Goal: Task Accomplishment & Management: Manage account settings

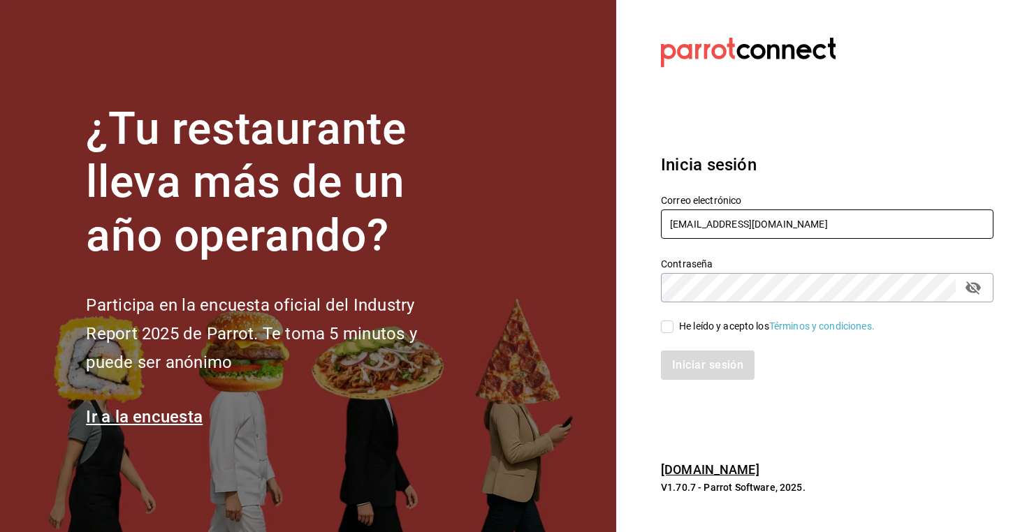
type input "[EMAIL_ADDRESS][DOMAIN_NAME]"
click at [715, 330] on div "He leído y acepto los Términos y condiciones." at bounding box center [777, 326] width 196 height 15
click at [674, 330] on input "He leído y acepto los Términos y condiciones." at bounding box center [667, 327] width 13 height 13
checkbox input "true"
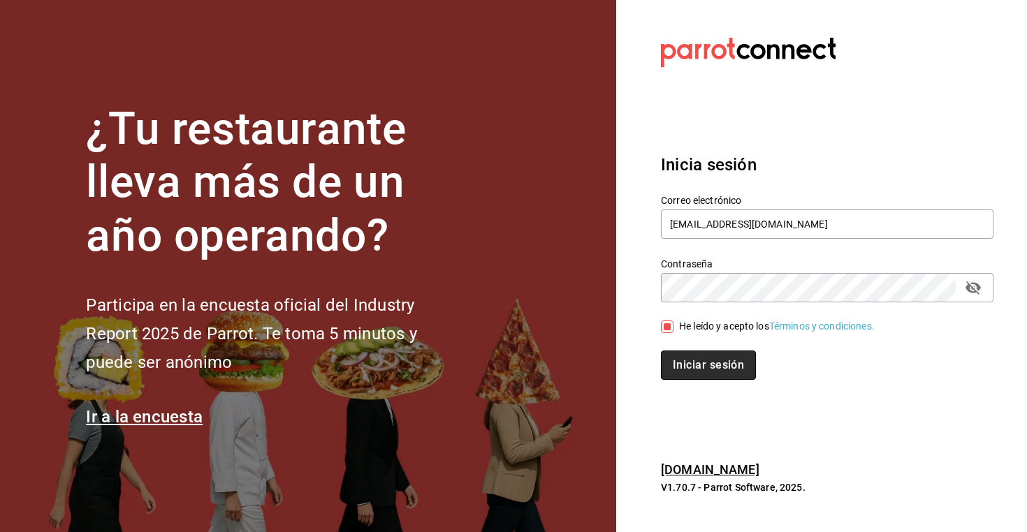
click at [687, 375] on button "Iniciar sesión" at bounding box center [708, 365] width 95 height 29
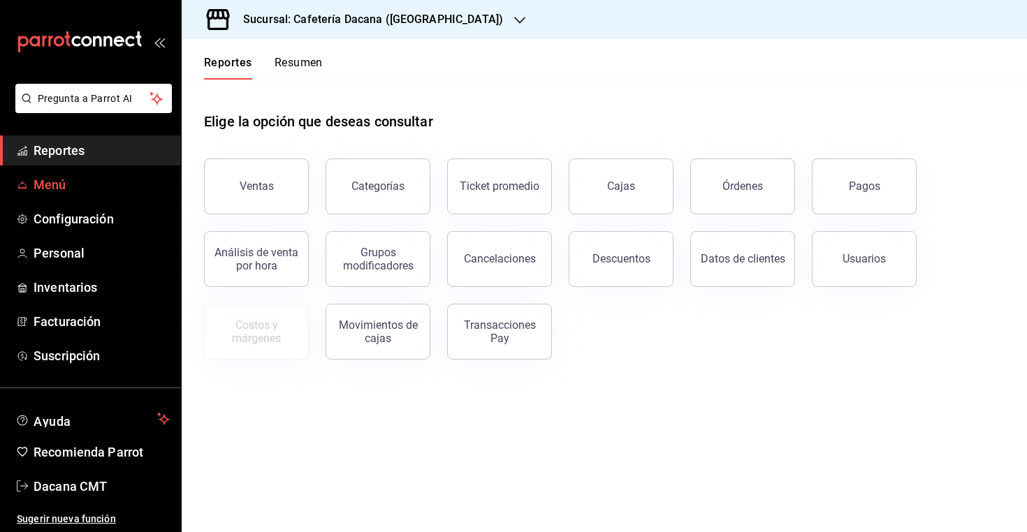
click at [103, 187] on span "Menú" at bounding box center [102, 184] width 136 height 19
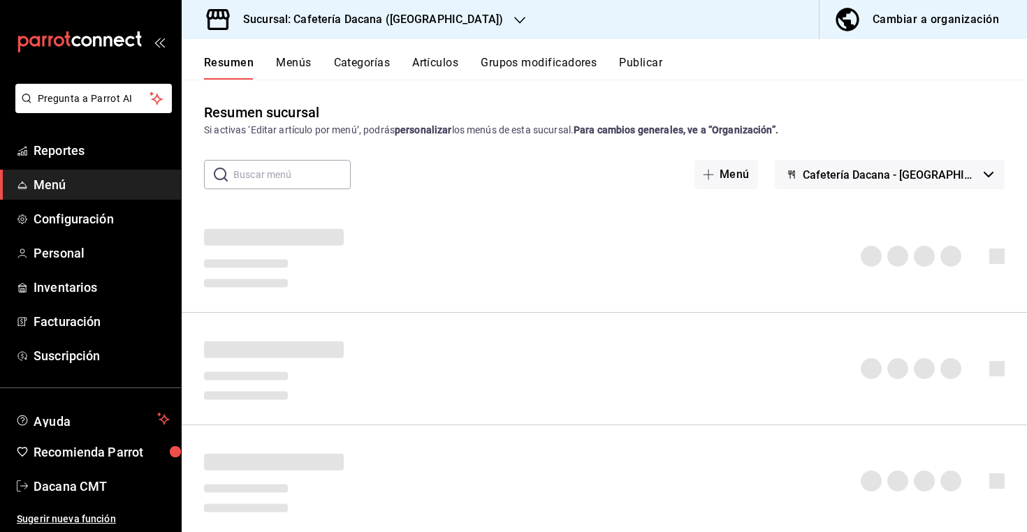
click at [936, 8] on button "Cambiar a organización" at bounding box center [918, 19] width 196 height 39
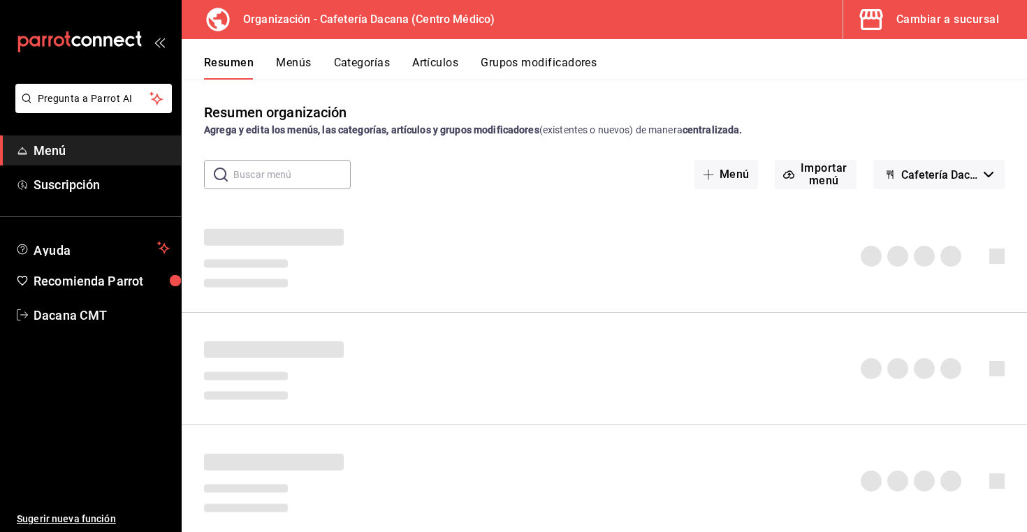
click at [437, 68] on button "Artículos" at bounding box center [435, 68] width 46 height 24
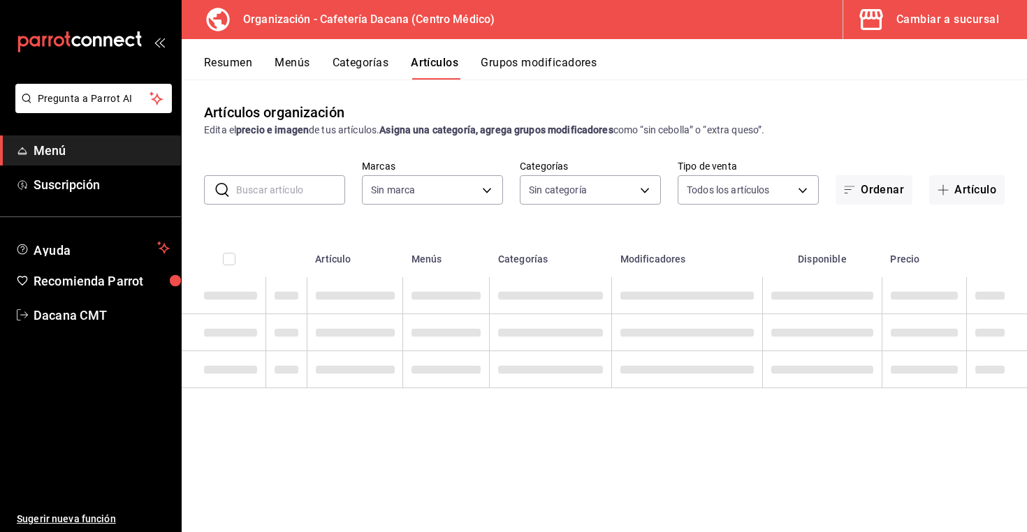
type input "a0320c57-62b3-4618-a301-82d02063390a,09012e2f-11cf-4729-9479-e66a44ac498f"
type input "6325caf4-8768-4d75-b4ac-f83889655f18,0fc848e1-ca8e-4cfc-a265-5a3d953b674c,42b45…"
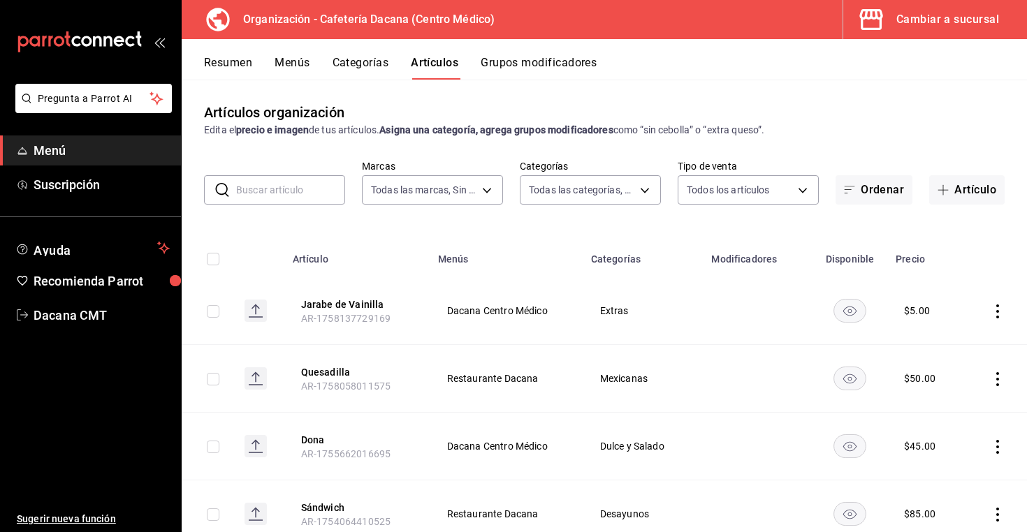
click at [328, 23] on h3 "Organización - Cafetería Dacana (Centro Médico)" at bounding box center [363, 19] width 263 height 17
click at [201, 66] on div "Resumen Menús Categorías Artículos Grupos modificadores" at bounding box center [604, 59] width 845 height 41
click at [221, 61] on button "Resumen" at bounding box center [228, 68] width 48 height 24
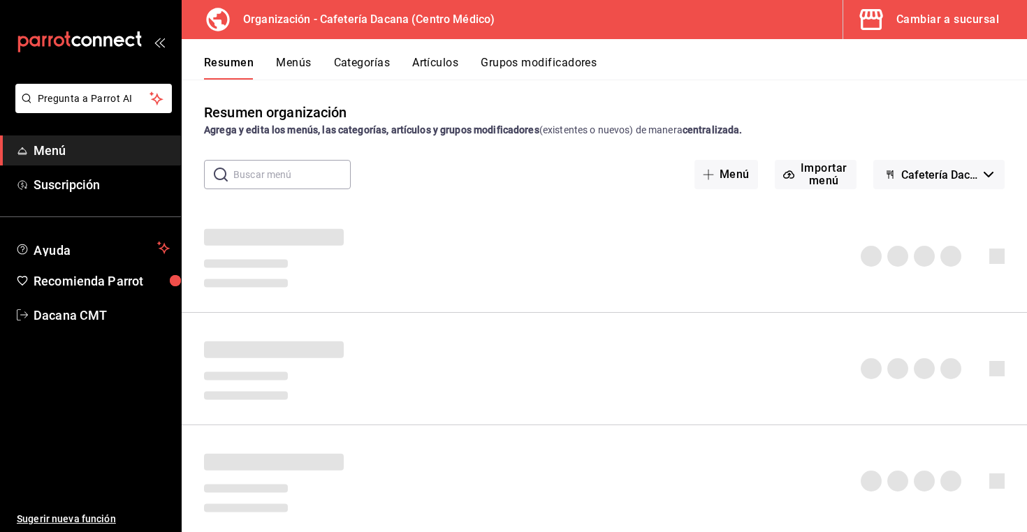
click at [932, 170] on span "Cafetería Dacana - Borrador" at bounding box center [939, 174] width 77 height 13
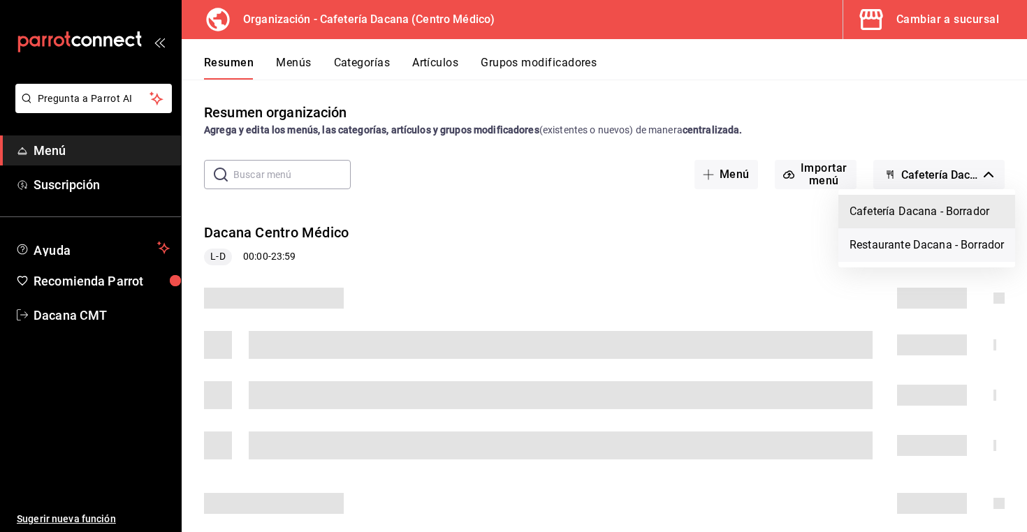
click at [924, 235] on li "Restaurante Dacana - Borrador" at bounding box center [926, 245] width 177 height 34
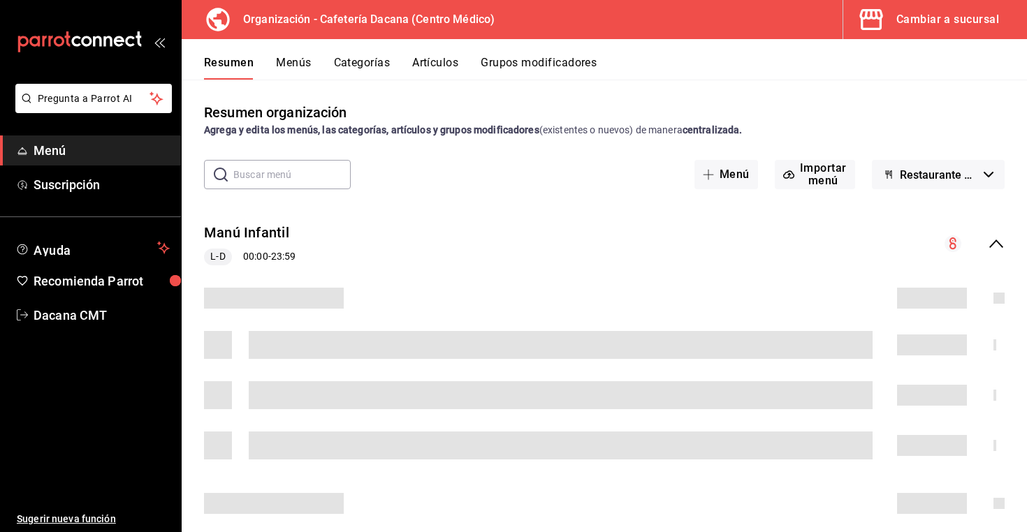
click at [442, 65] on button "Artículos" at bounding box center [435, 68] width 46 height 24
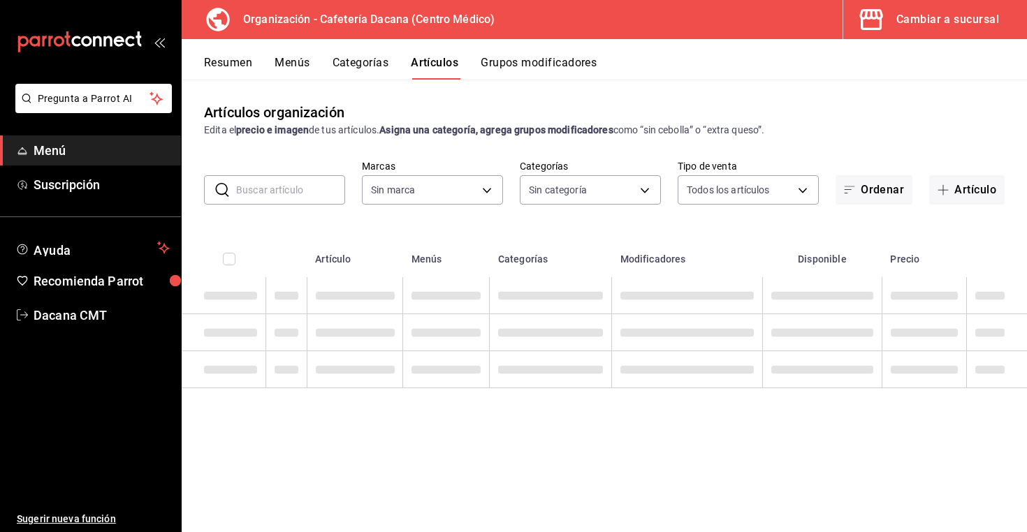
type input "a0320c57-62b3-4618-a301-82d02063390a,09012e2f-11cf-4729-9479-e66a44ac498f"
type input "6325caf4-8768-4d75-b4ac-f83889655f18,0fc848e1-ca8e-4cfc-a265-5a3d953b674c,42b45…"
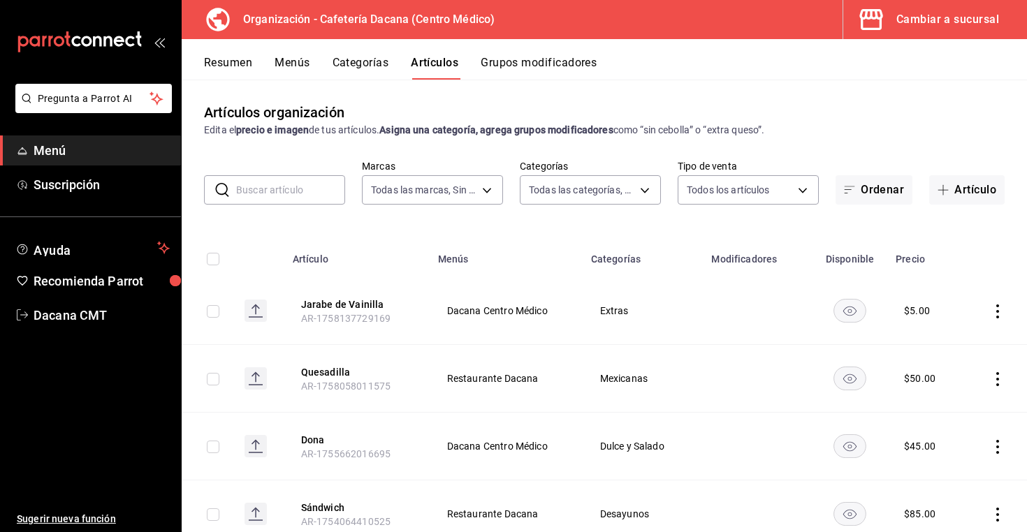
click at [557, 65] on button "Grupos modificadores" at bounding box center [539, 68] width 116 height 24
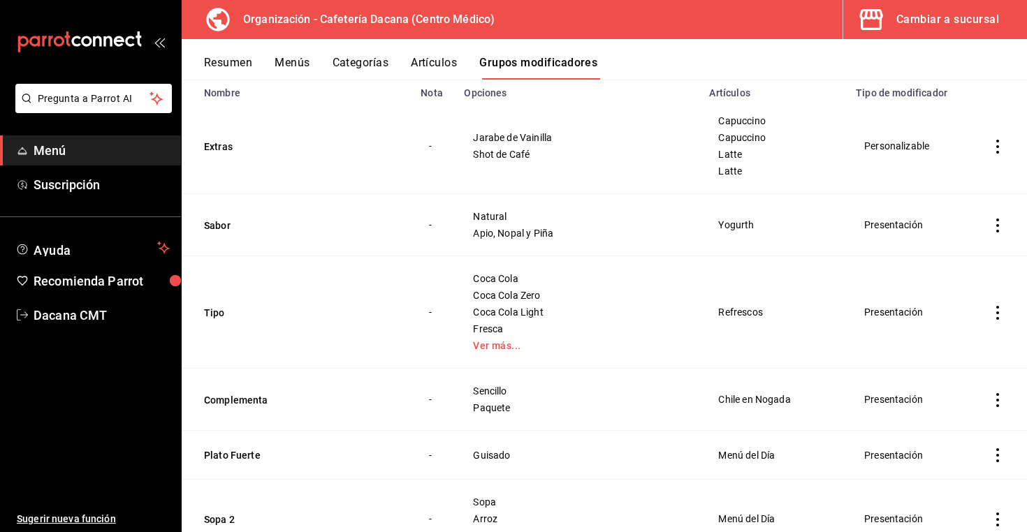
scroll to position [159, 0]
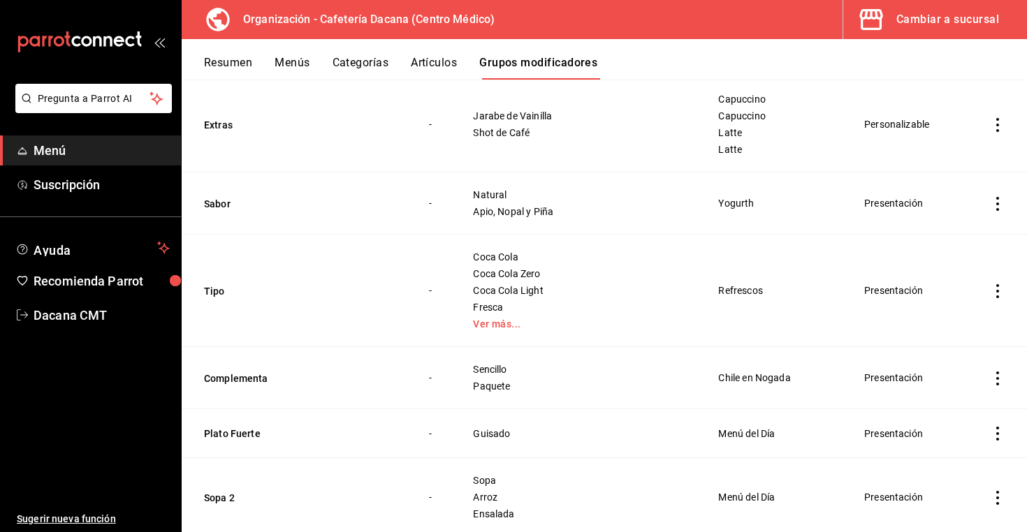
click at [514, 333] on td "Coca Cola Coca Cola Zero Coca Cola Light Fresca Ver más..." at bounding box center [578, 291] width 245 height 112
click at [511, 326] on link "Ver más..." at bounding box center [578, 324] width 210 height 10
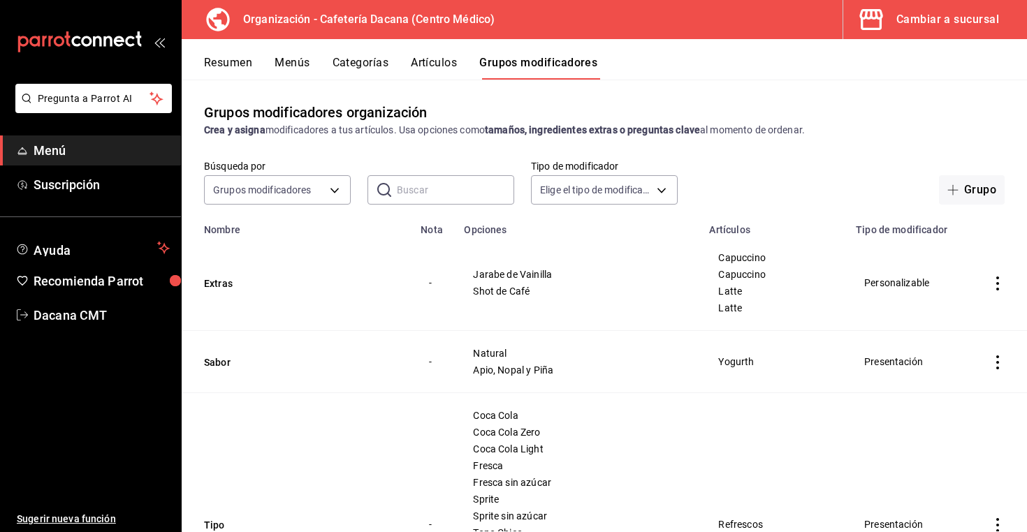
scroll to position [0, 0]
click at [361, 66] on button "Categorías" at bounding box center [361, 68] width 57 height 24
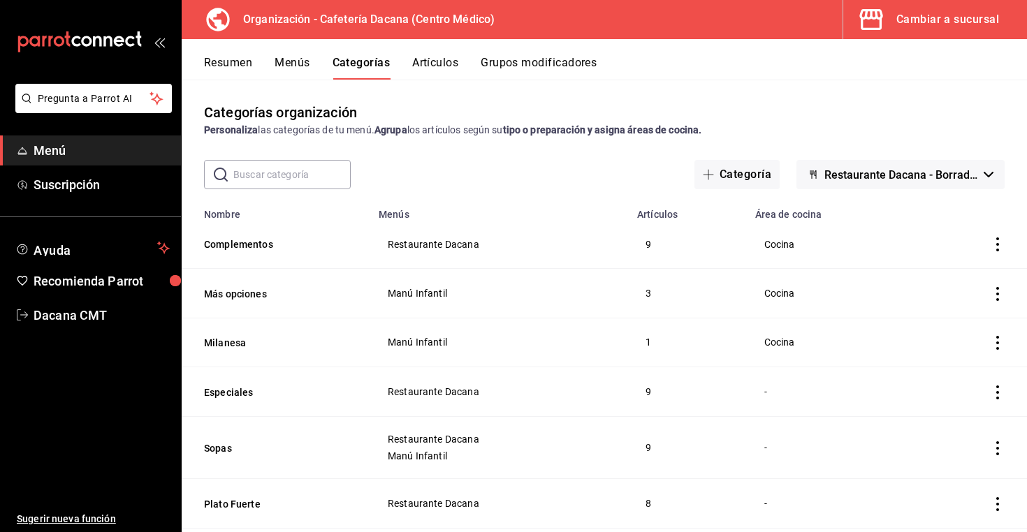
click at [296, 57] on button "Menús" at bounding box center [292, 68] width 35 height 24
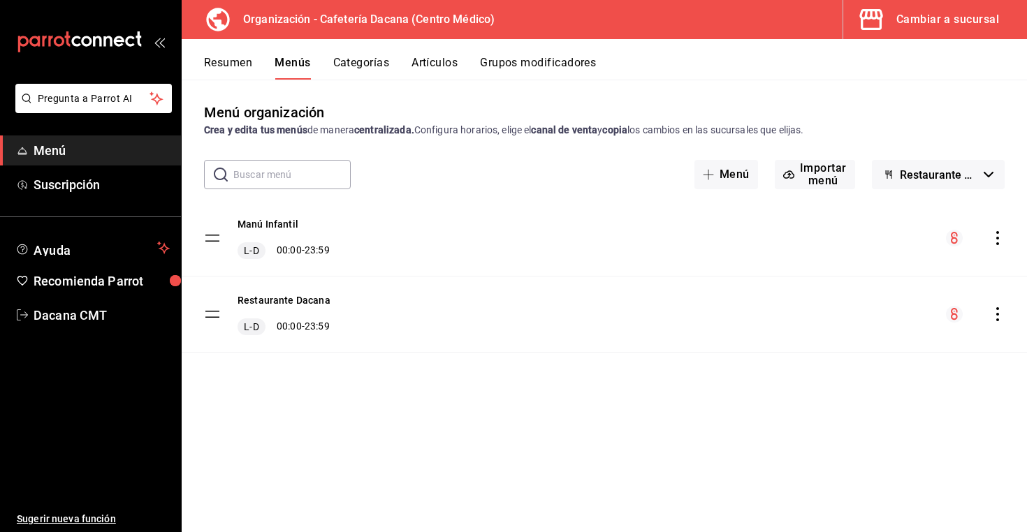
click at [1001, 318] on icon "actions" at bounding box center [998, 314] width 14 height 14
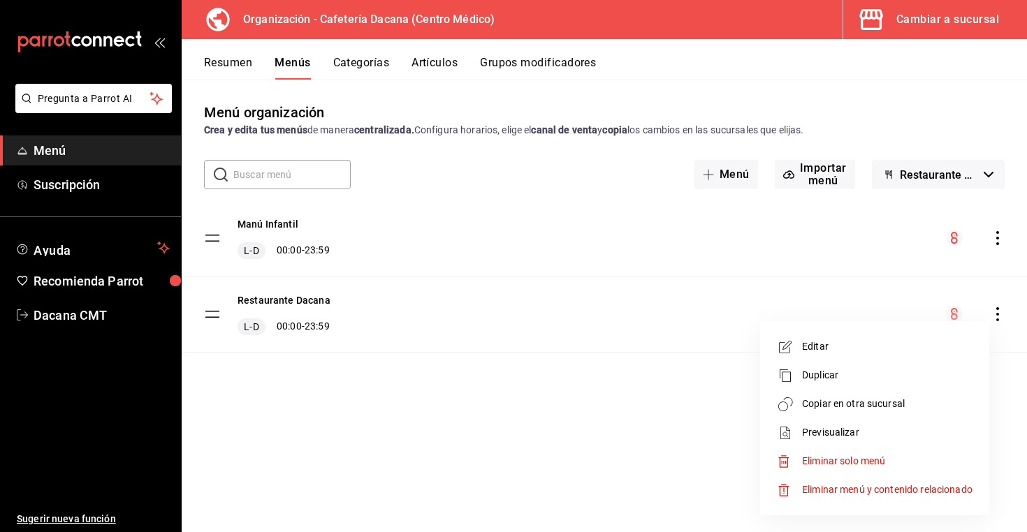
click at [883, 396] on li "Copiar en otra sucursal" at bounding box center [875, 404] width 218 height 29
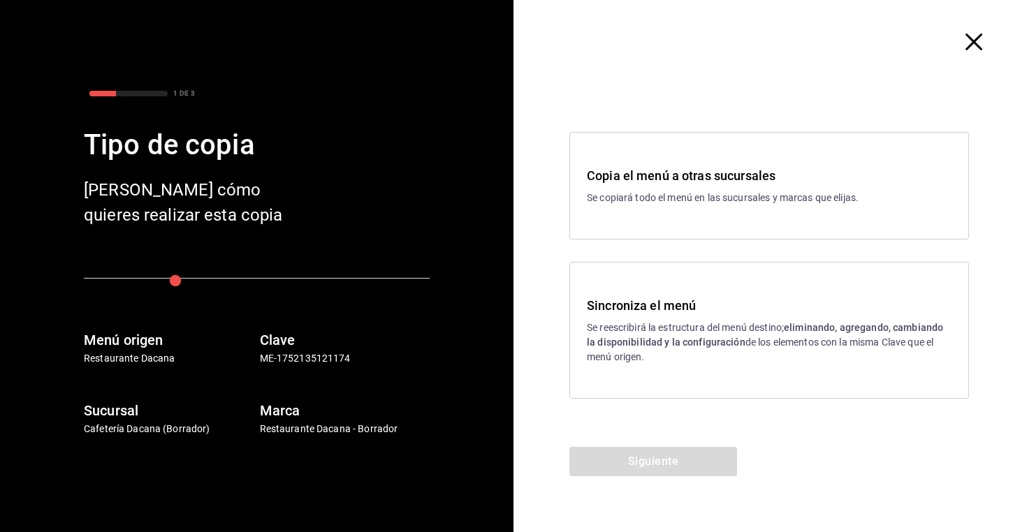
click at [691, 301] on h3 "Sincroniza el menú" at bounding box center [769, 305] width 365 height 19
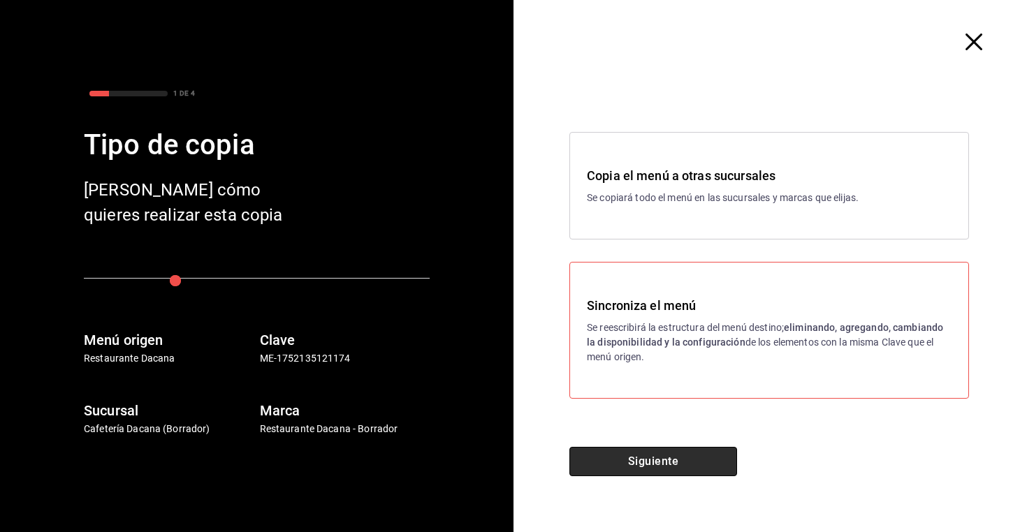
click at [650, 470] on button "Siguiente" at bounding box center [653, 461] width 168 height 29
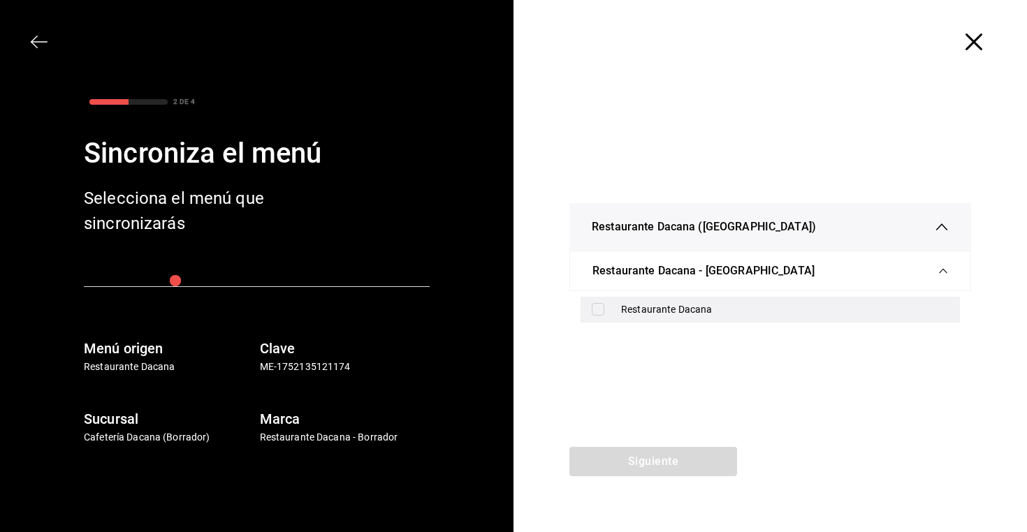
click at [665, 305] on div "Restaurante Dacana" at bounding box center [785, 310] width 328 height 15
checkbox input "true"
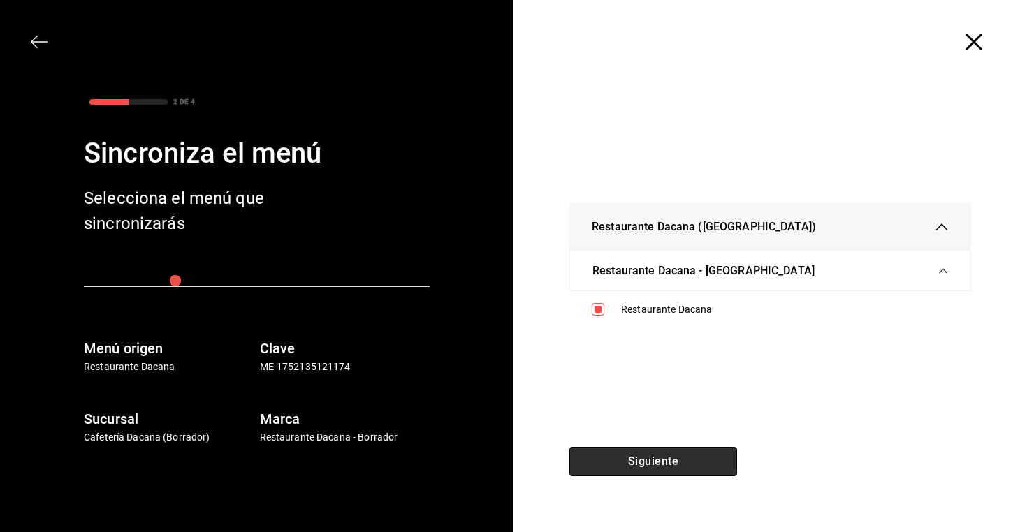
click at [652, 473] on button "Siguiente" at bounding box center [653, 461] width 168 height 29
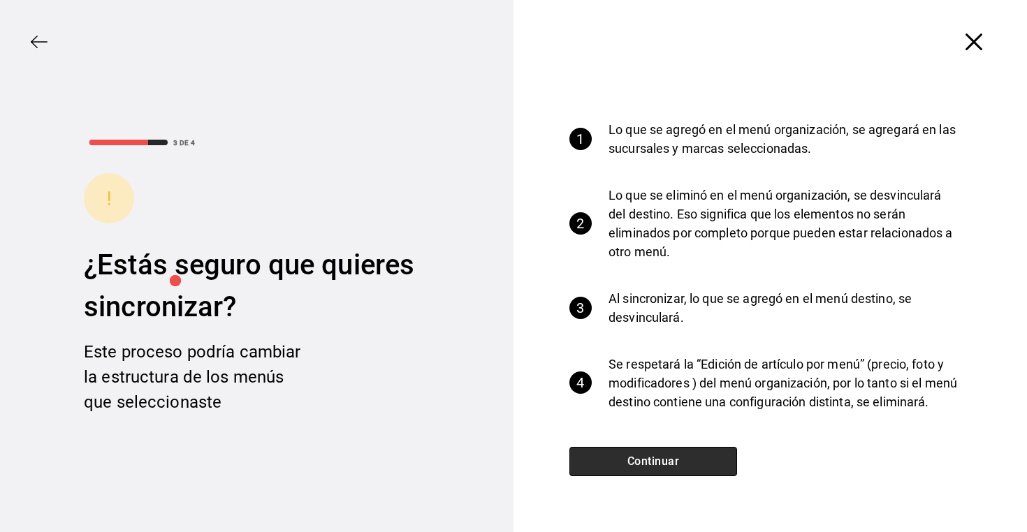
click at [658, 467] on button "Continuar" at bounding box center [653, 461] width 168 height 29
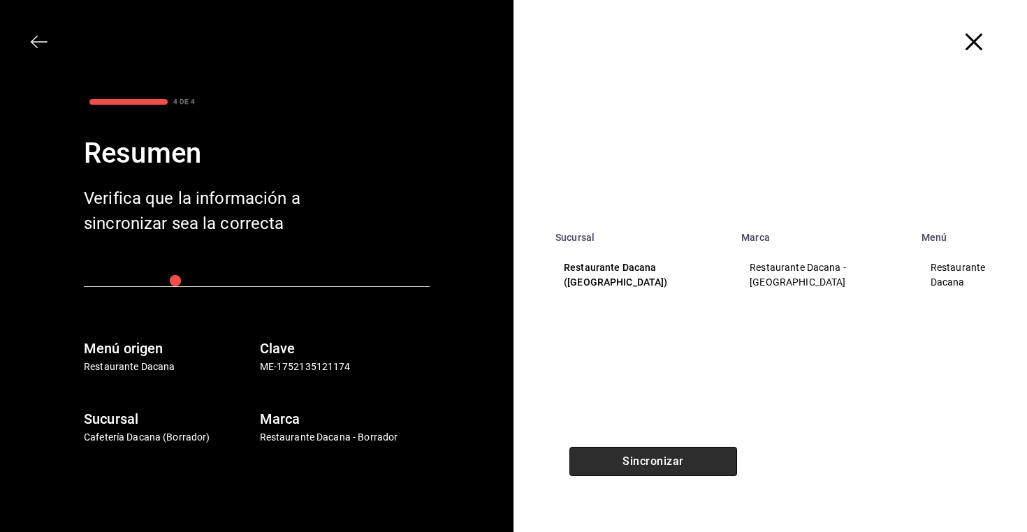
click at [658, 467] on button "Sincronizar" at bounding box center [653, 461] width 168 height 29
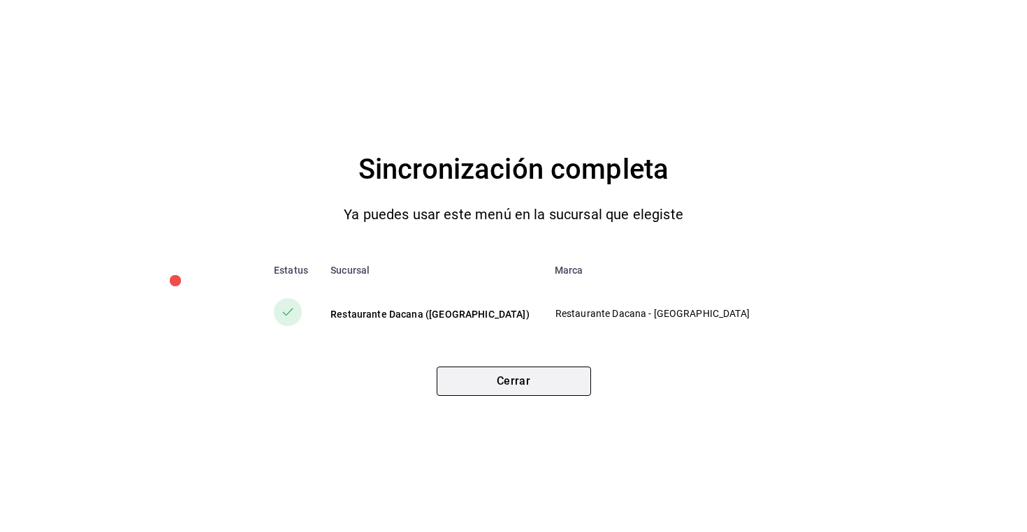
click at [486, 389] on button "Cerrar" at bounding box center [514, 381] width 154 height 29
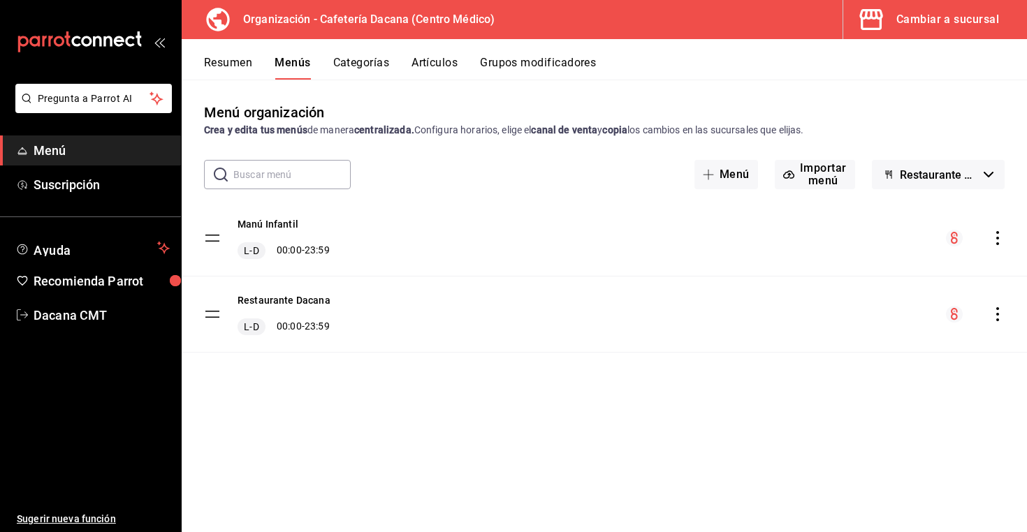
click at [993, 233] on icon "actions" at bounding box center [998, 238] width 14 height 14
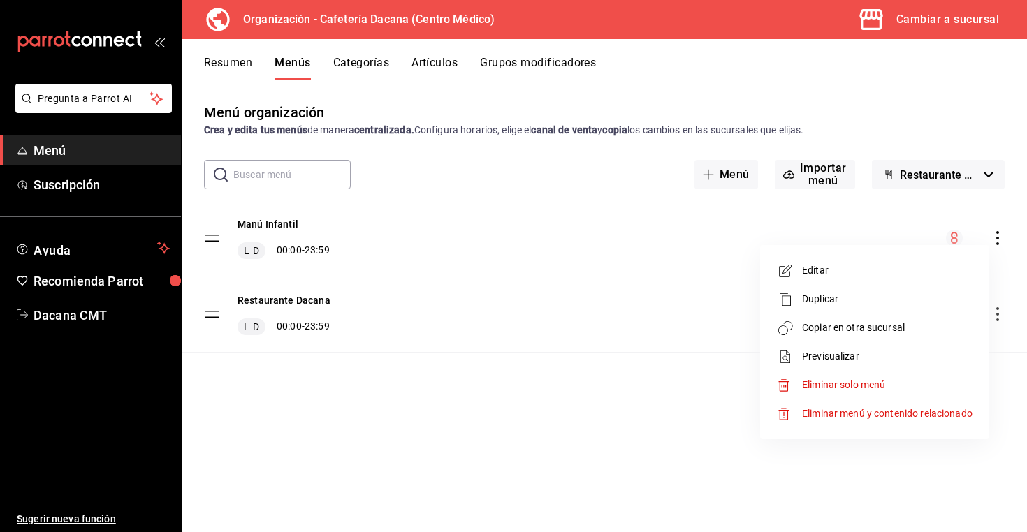
click at [879, 325] on span "Copiar en otra sucursal" at bounding box center [887, 328] width 170 height 15
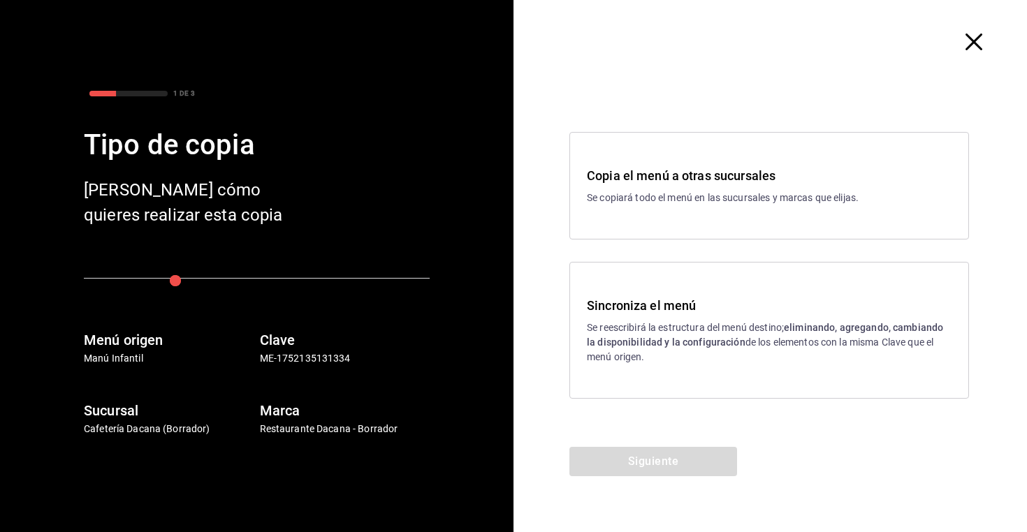
click at [621, 311] on h3 "Sincroniza el menú" at bounding box center [769, 305] width 365 height 19
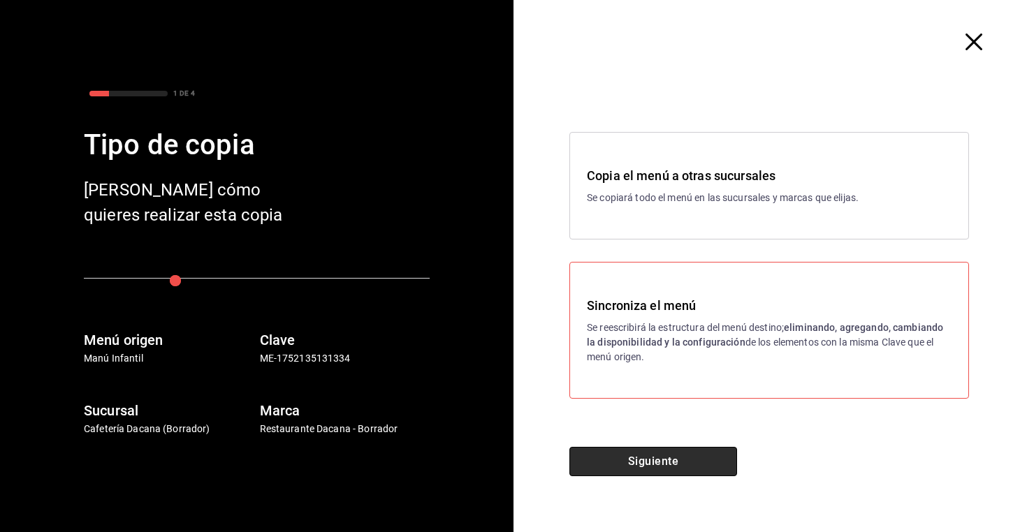
click at [611, 459] on button "Siguiente" at bounding box center [653, 461] width 168 height 29
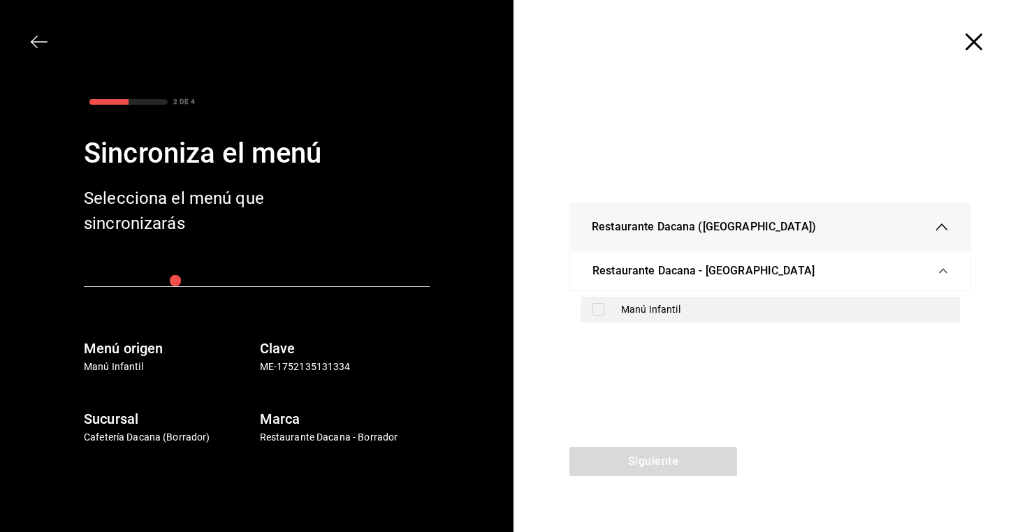
click at [658, 310] on div "Manú Infantil" at bounding box center [785, 310] width 328 height 15
checkbox input "true"
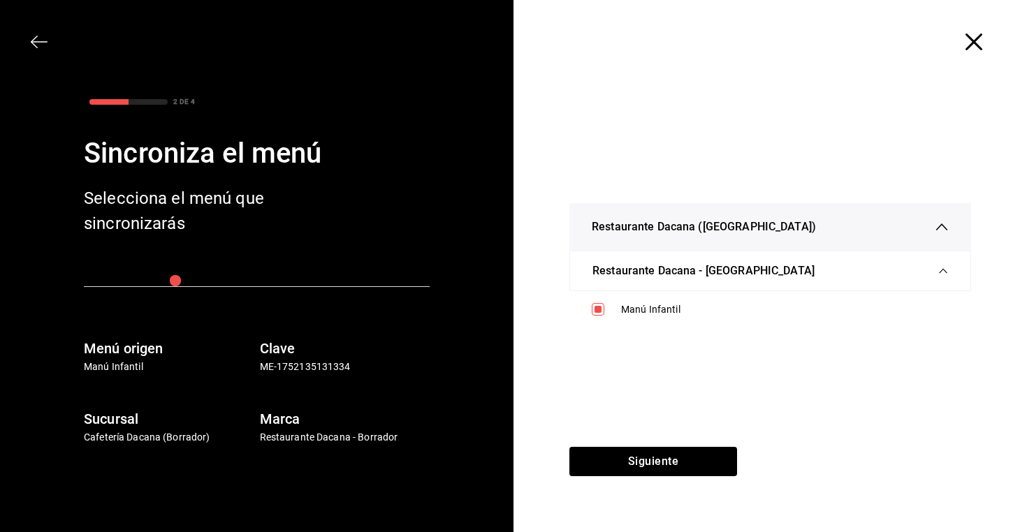
click at [633, 445] on div "Restaurante Dacana ([GEOGRAPHIC_DATA]) Restaurante Dacana - Centro Médico Manú …" at bounding box center [771, 265] width 514 height 363
click at [633, 451] on button "Siguiente" at bounding box center [653, 461] width 168 height 29
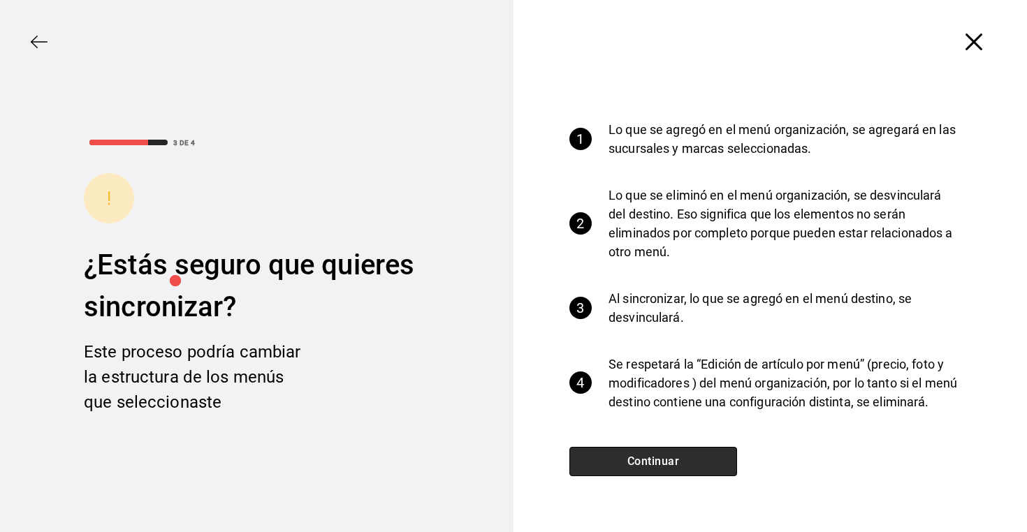
click at [633, 451] on button "Continuar" at bounding box center [653, 461] width 168 height 29
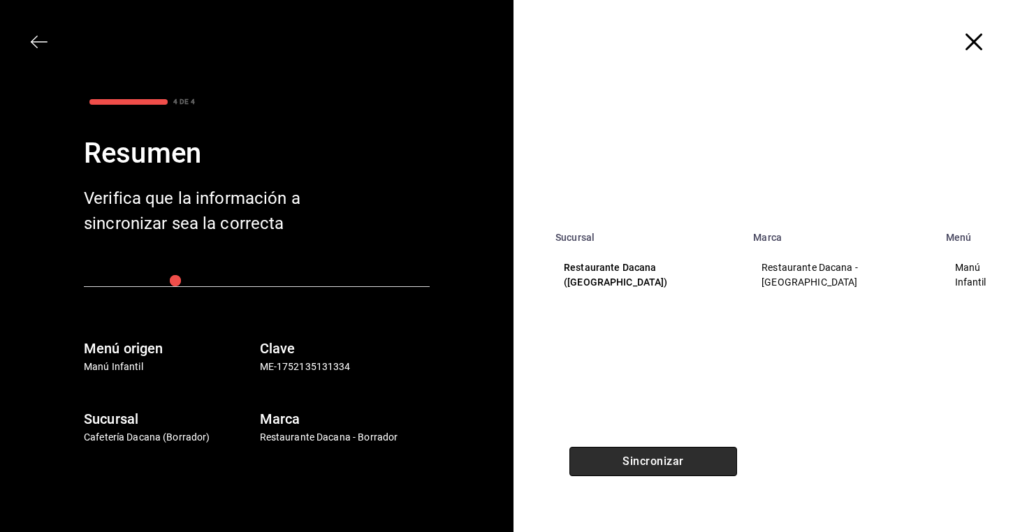
click at [633, 451] on button "Sincronizar" at bounding box center [653, 461] width 168 height 29
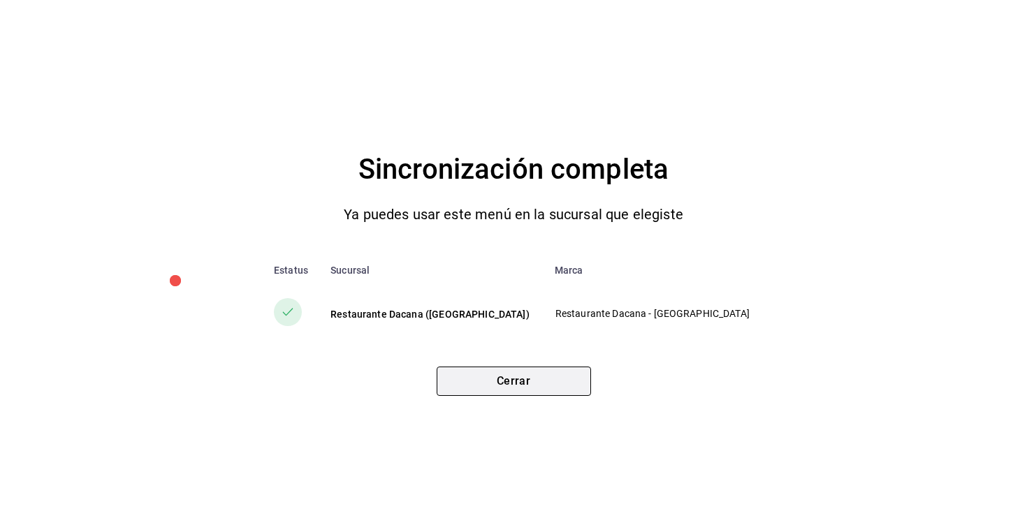
click at [549, 380] on button "Cerrar" at bounding box center [514, 381] width 154 height 29
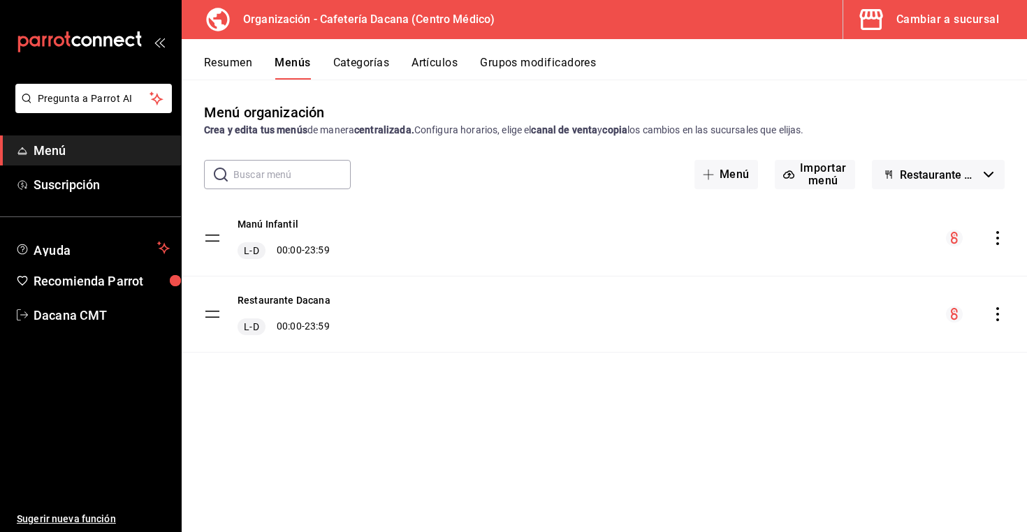
click at [949, 173] on span "Restaurante Dacana - Borrador" at bounding box center [939, 174] width 78 height 13
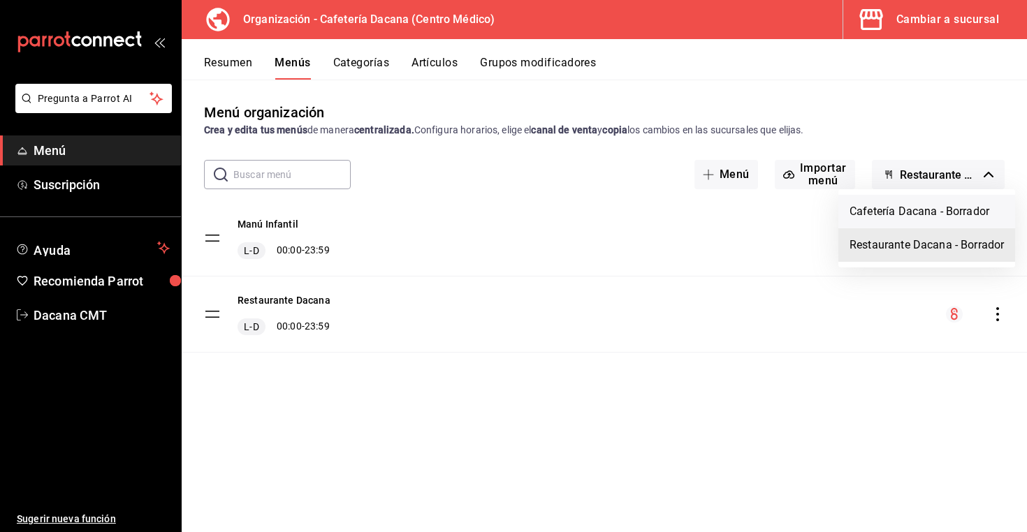
click at [920, 214] on li "Cafetería Dacana - Borrador" at bounding box center [926, 212] width 177 height 34
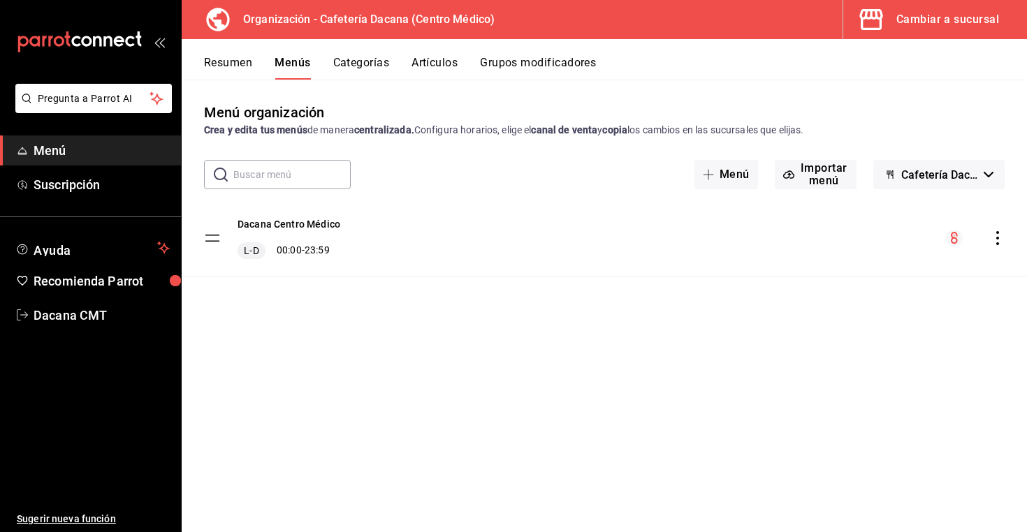
click at [437, 66] on button "Artículos" at bounding box center [435, 68] width 46 height 24
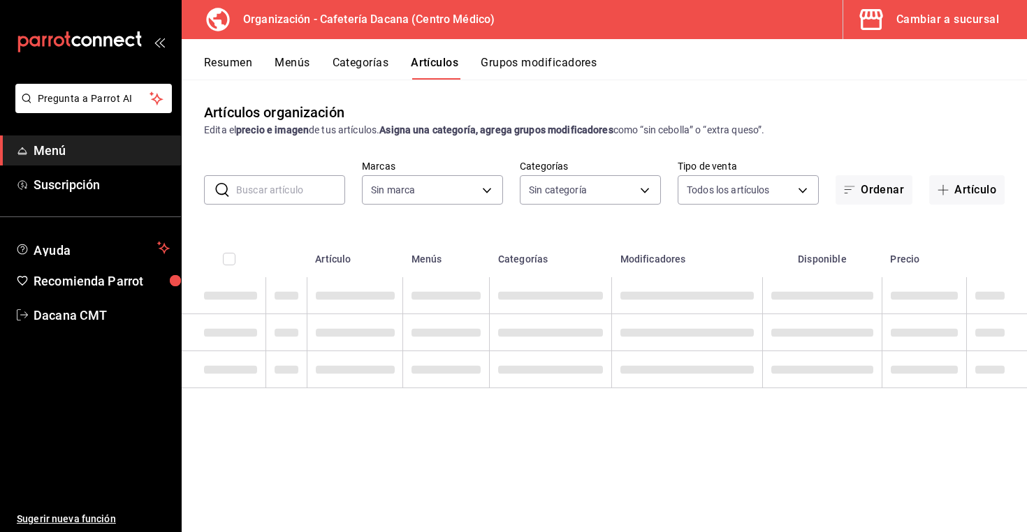
type input "a0320c57-62b3-4618-a301-82d02063390a,09012e2f-11cf-4729-9479-e66a44ac498f"
type input "6325caf4-8768-4d75-b4ac-f83889655f18,0fc848e1-ca8e-4cfc-a265-5a3d953b674c,42b45…"
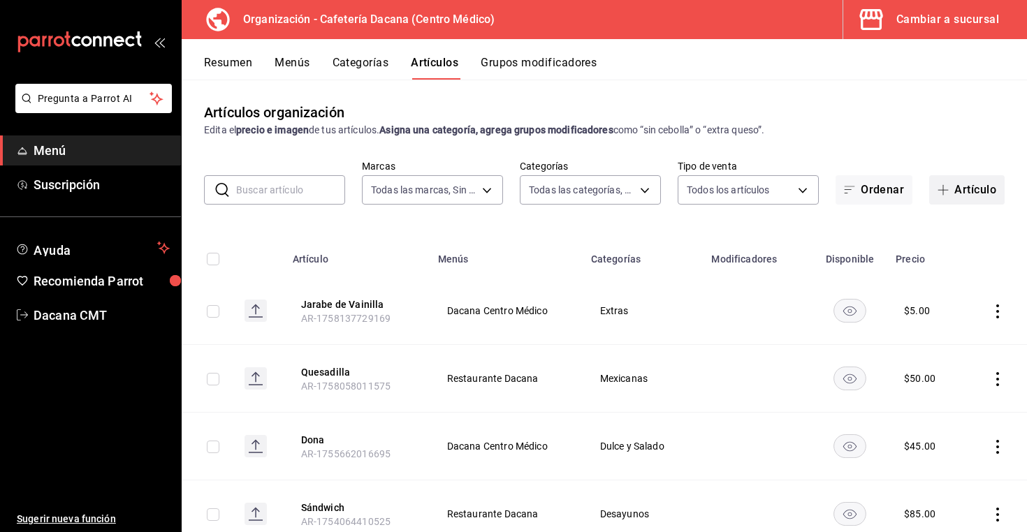
click at [959, 184] on button "Artículo" at bounding box center [966, 189] width 75 height 29
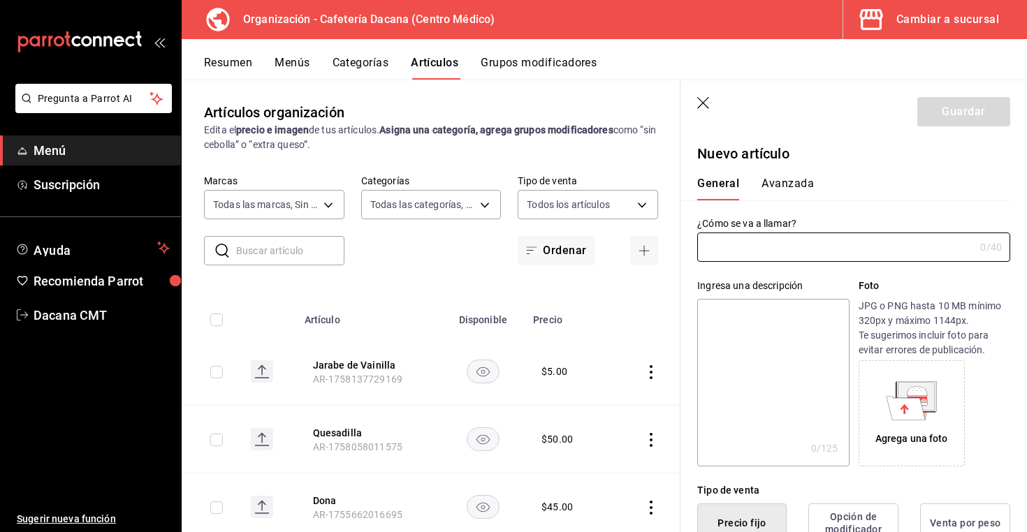
type input "AR-1758653873435"
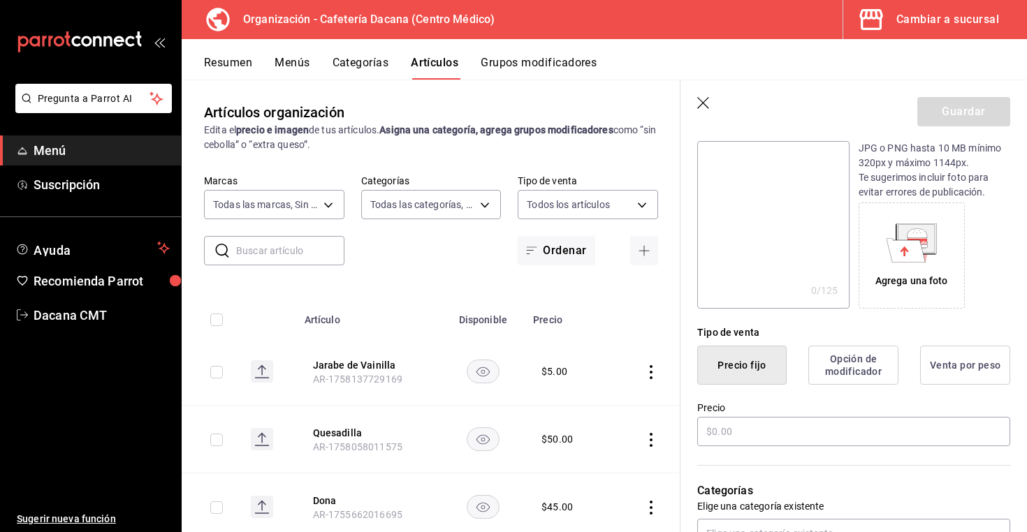
scroll to position [167, 0]
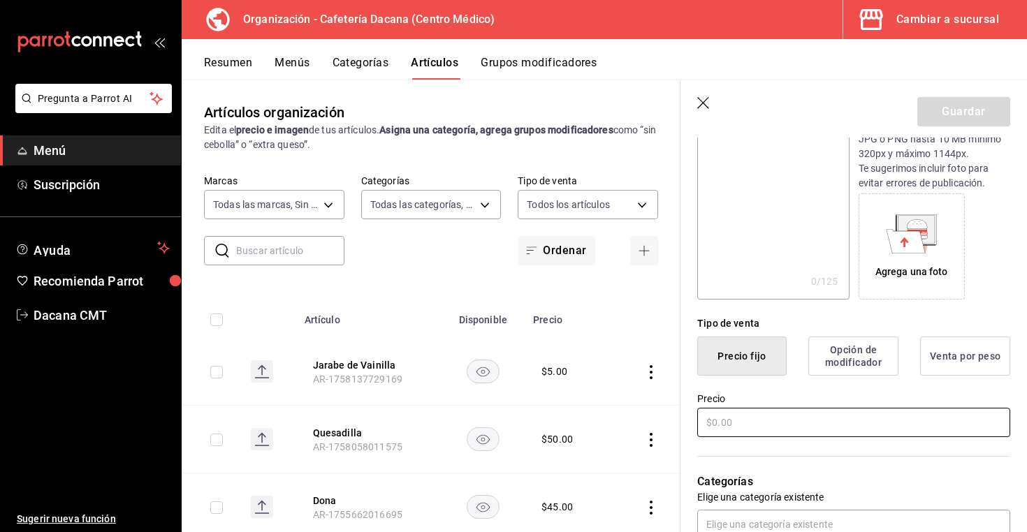
type input "Pumpkin Spice Latte"
click at [819, 423] on input "text" at bounding box center [853, 422] width 313 height 29
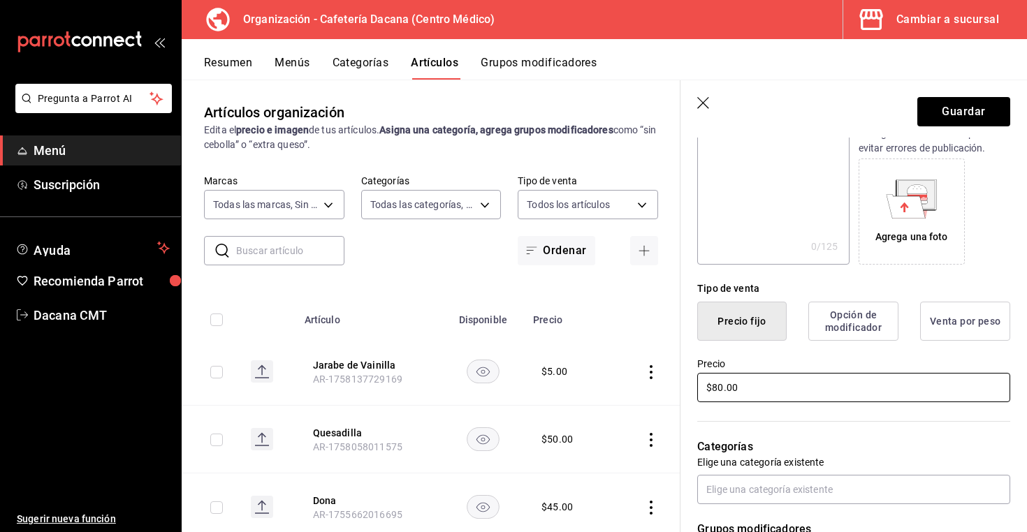
scroll to position [206, 0]
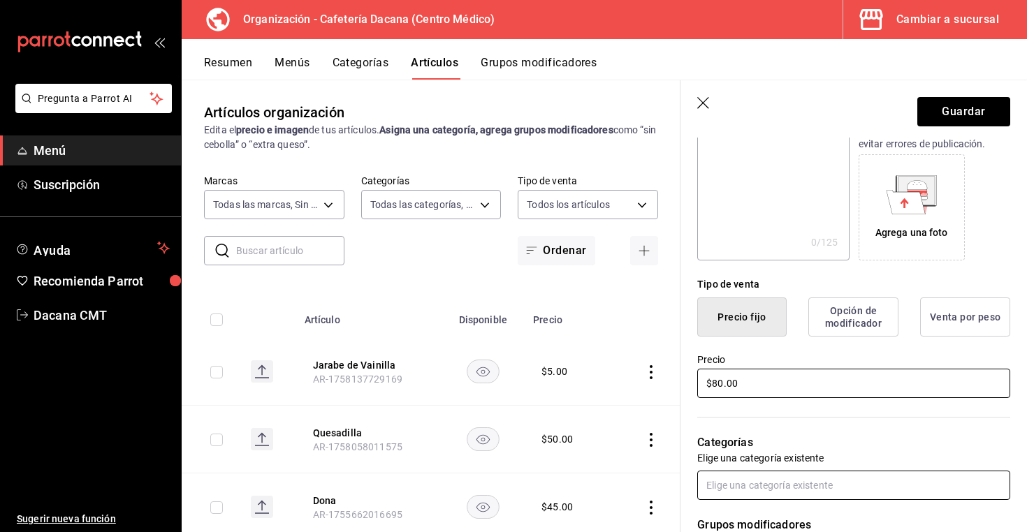
type input "$80.00"
click at [750, 496] on input "text" at bounding box center [853, 485] width 313 height 29
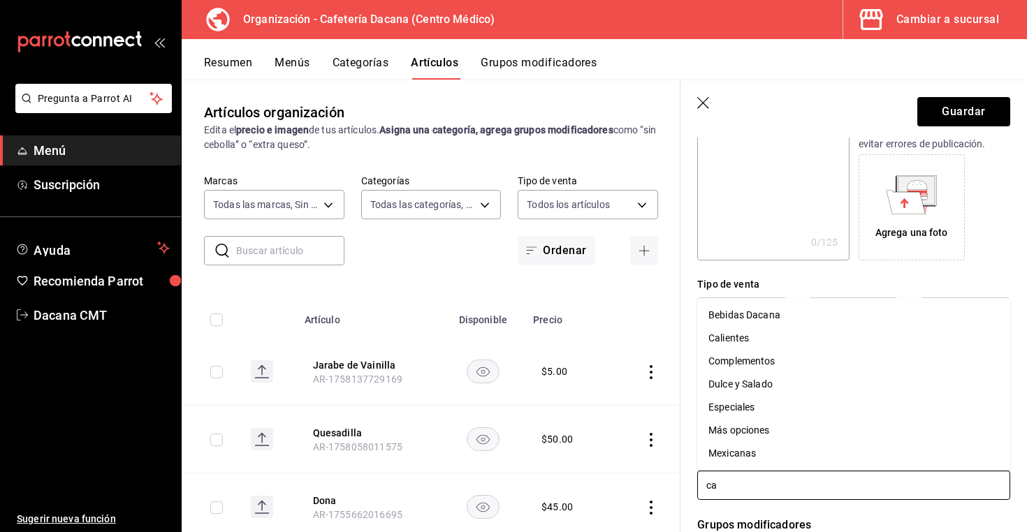
type input "cal"
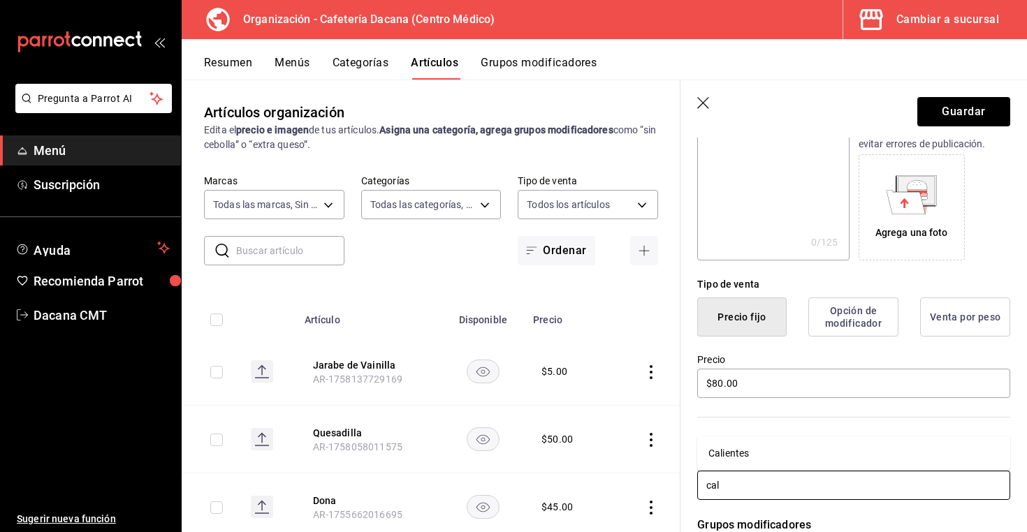
click at [749, 458] on li "Calientes" at bounding box center [853, 453] width 313 height 23
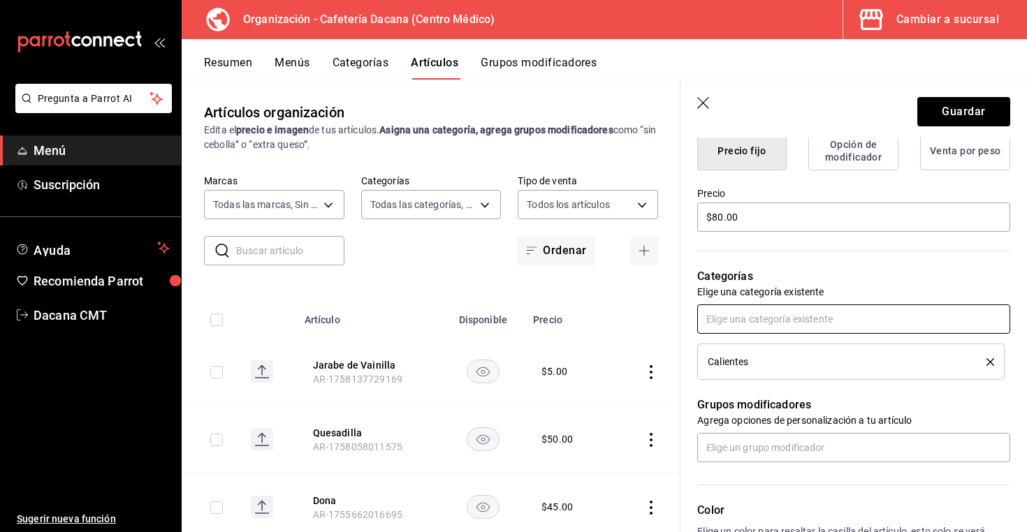
scroll to position [372, 0]
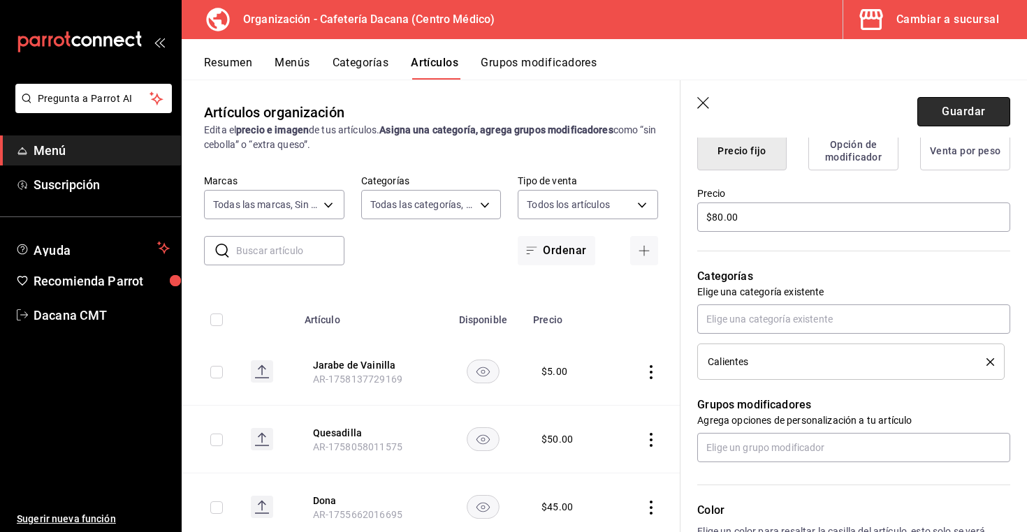
click at [952, 100] on button "Guardar" at bounding box center [963, 111] width 93 height 29
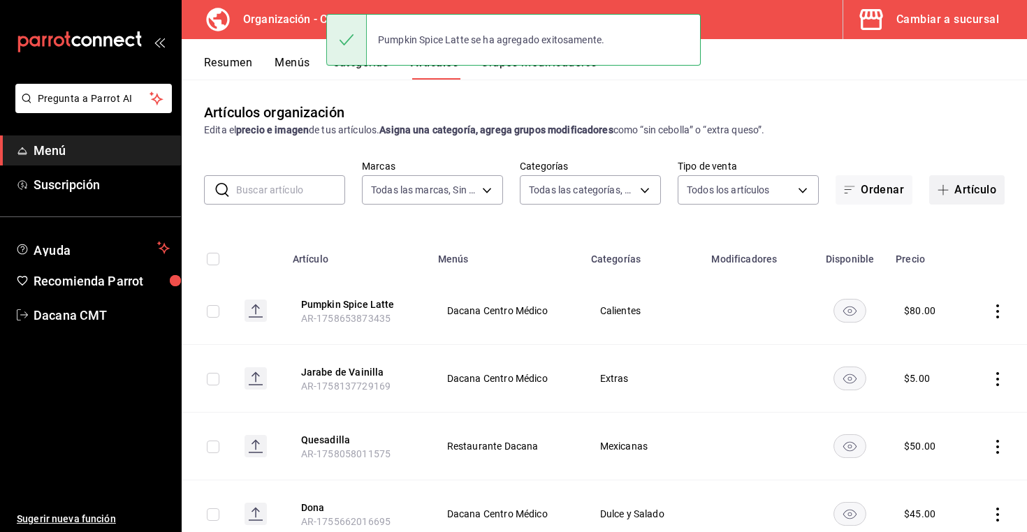
click at [953, 192] on span "button" at bounding box center [946, 189] width 17 height 11
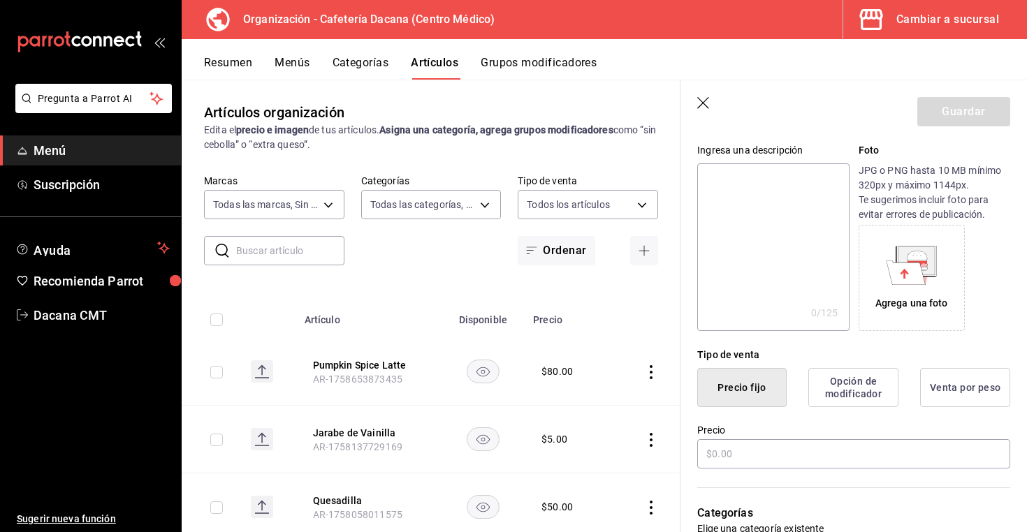
scroll to position [291, 0]
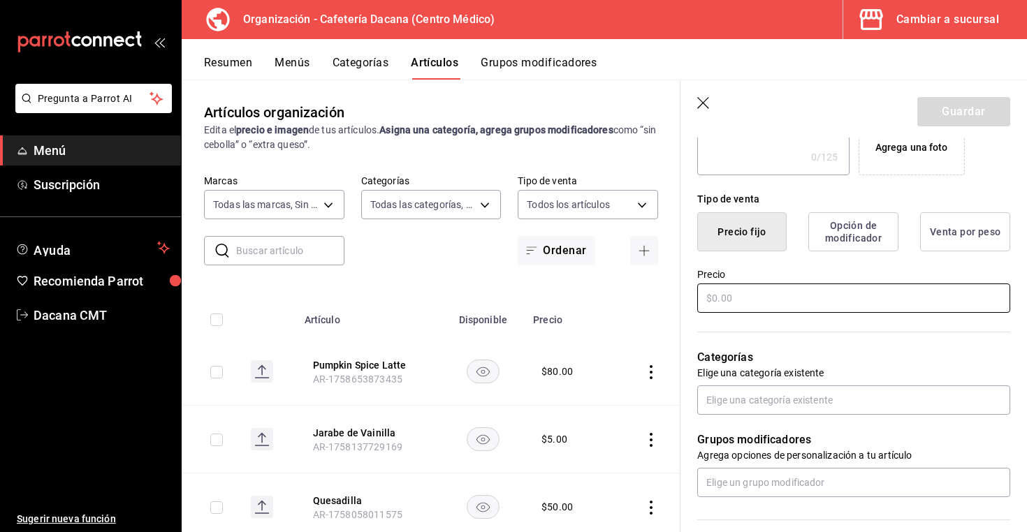
type input "Pumpkin Spice Latte"
click at [788, 309] on input "text" at bounding box center [853, 298] width 313 height 29
type input "$90.00"
click at [731, 404] on input "text" at bounding box center [853, 400] width 313 height 29
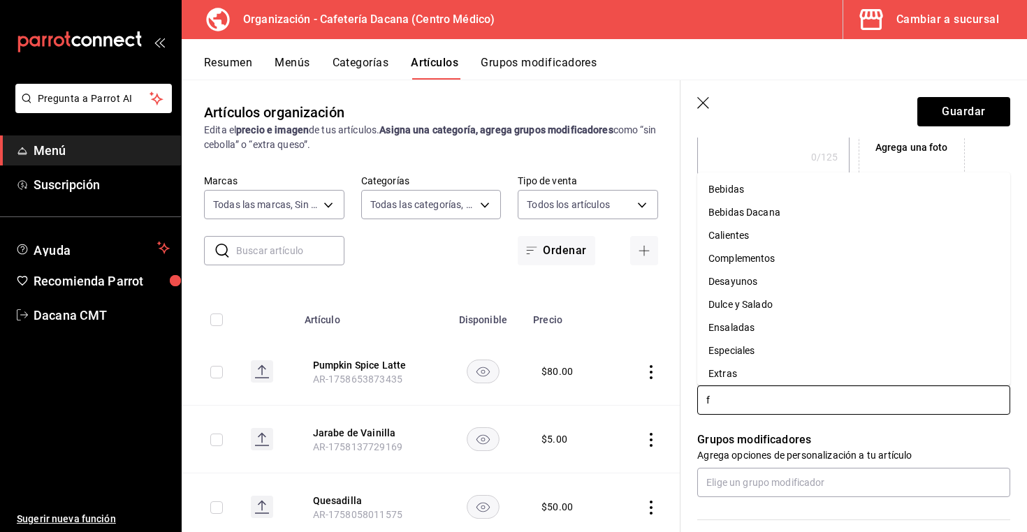
type input "fr"
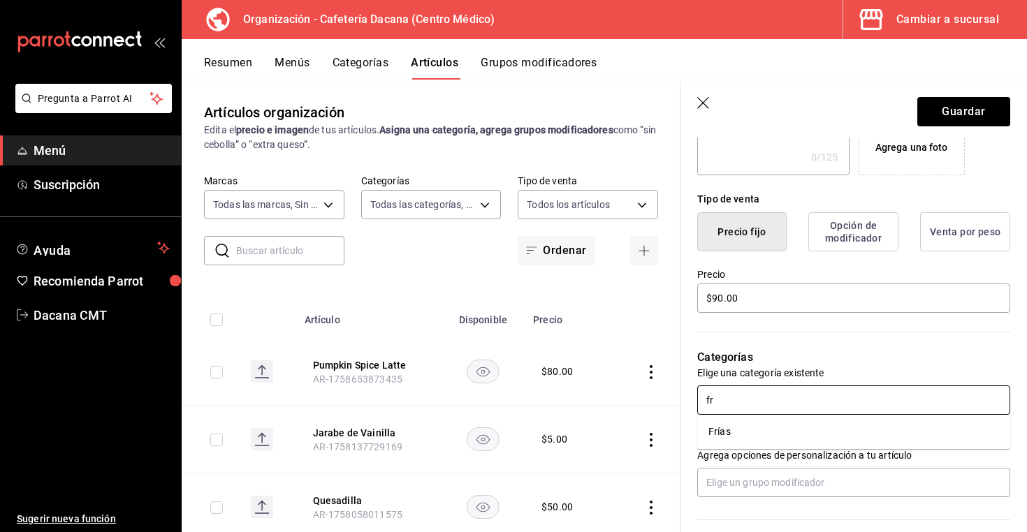
click at [734, 425] on li "Frías" at bounding box center [853, 432] width 313 height 23
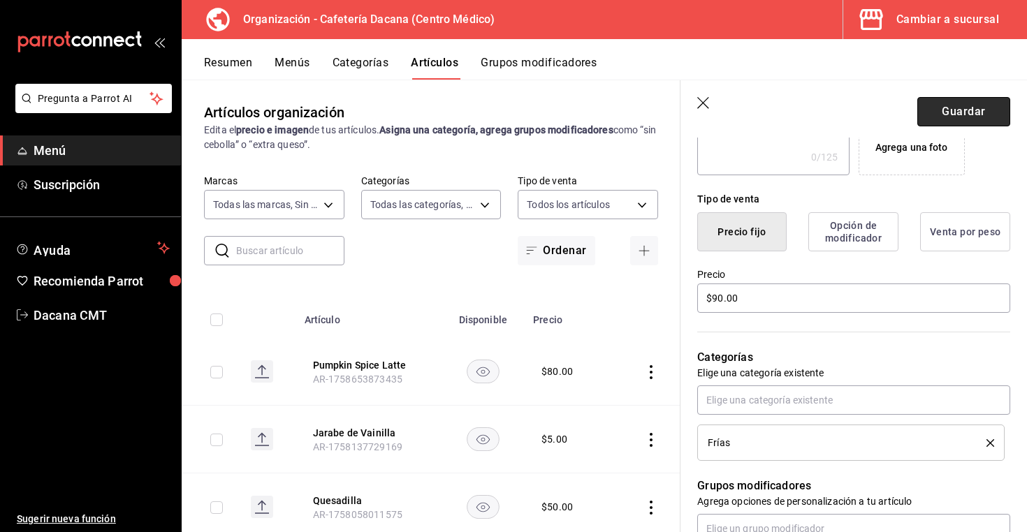
click at [994, 116] on button "Guardar" at bounding box center [963, 111] width 93 height 29
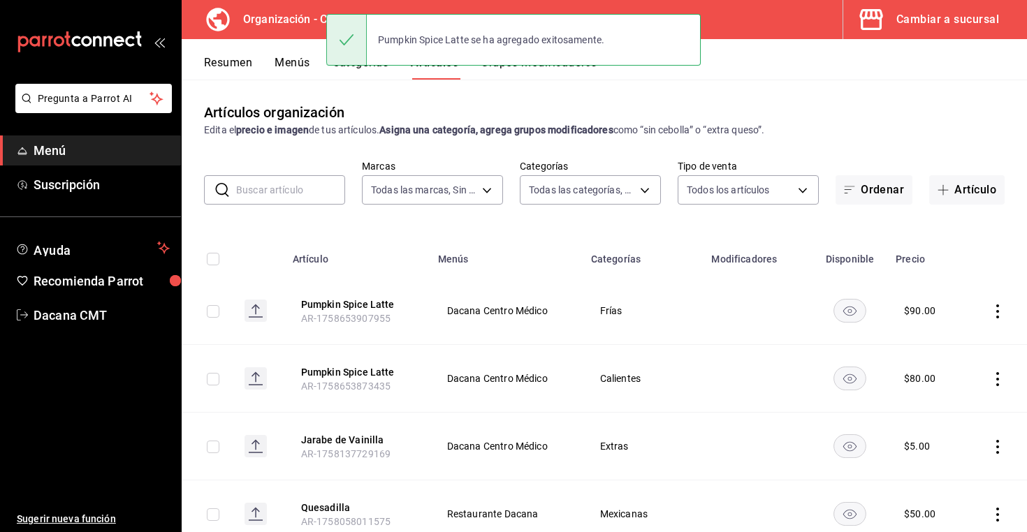
click at [549, 74] on button "Grupos modificadores" at bounding box center [539, 68] width 116 height 24
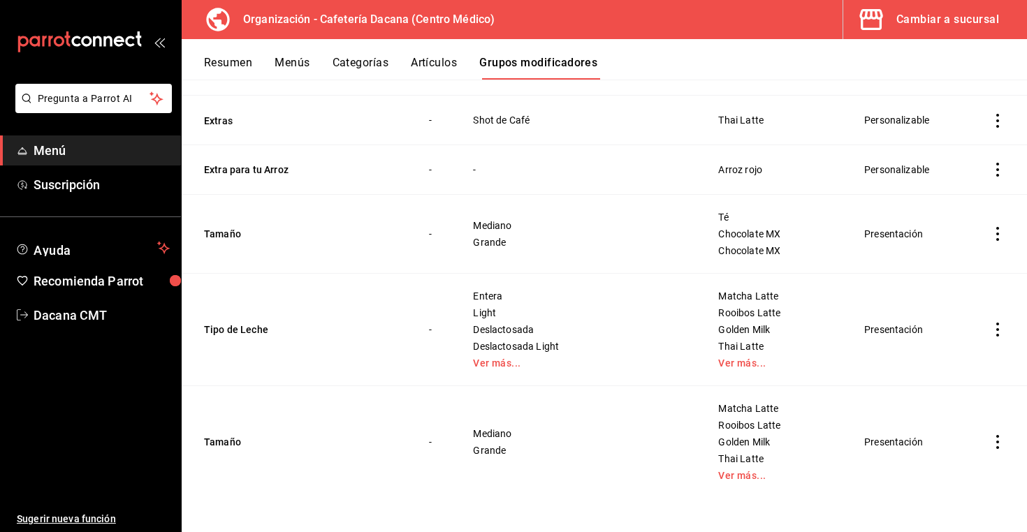
scroll to position [2534, 0]
click at [225, 440] on button "Tamaño" at bounding box center [288, 442] width 168 height 14
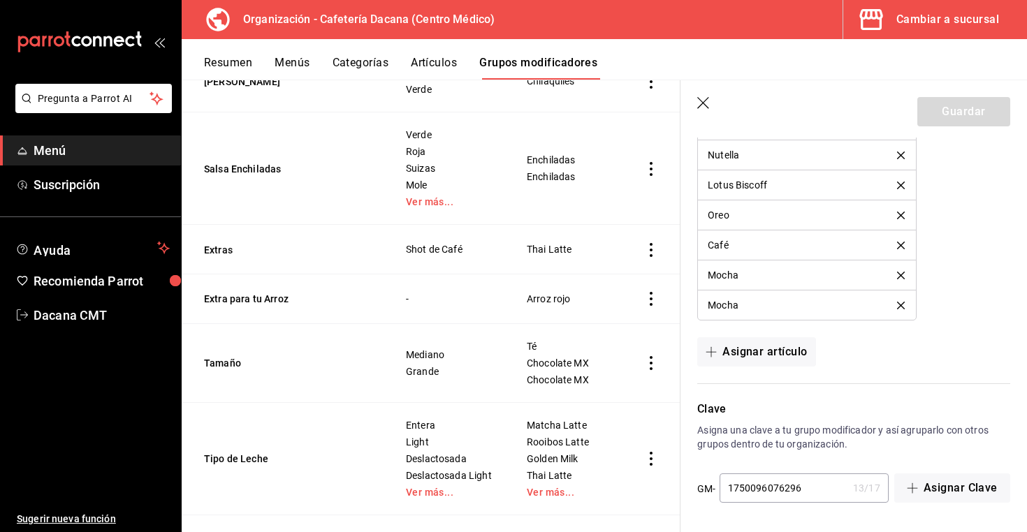
scroll to position [1478, 0]
click at [797, 354] on button "Asignar artículo" at bounding box center [756, 351] width 118 height 29
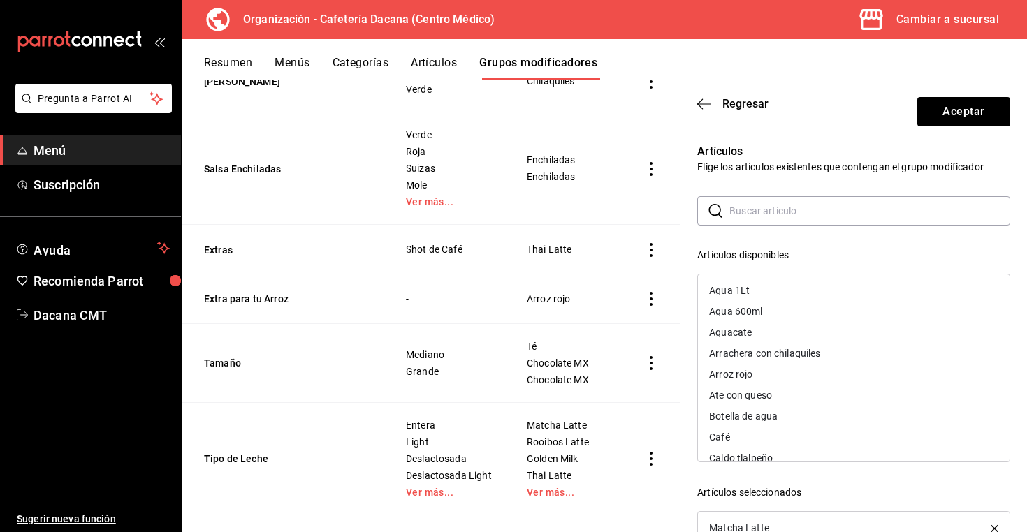
click at [813, 217] on input "text" at bounding box center [869, 211] width 281 height 28
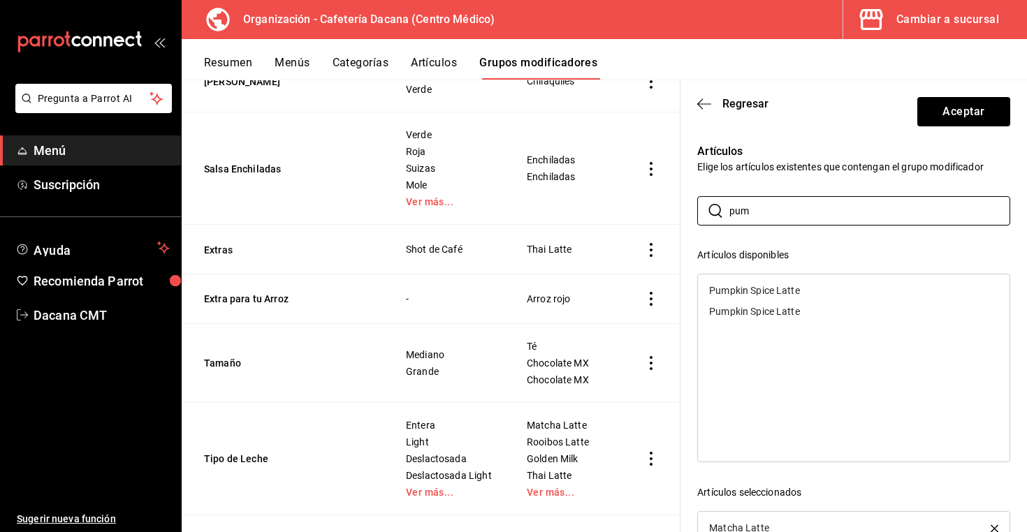
type input "pum"
click at [779, 288] on div "Pumpkin Spice Latte" at bounding box center [754, 291] width 91 height 10
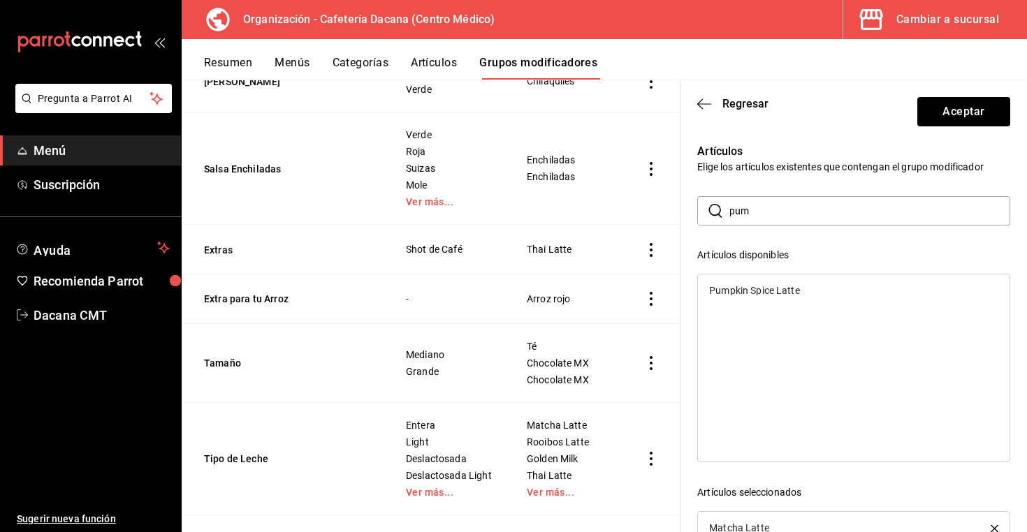
click at [779, 298] on div "Pumpkin Spice Latte" at bounding box center [854, 290] width 312 height 21
click at [966, 106] on button "Aceptar" at bounding box center [963, 111] width 93 height 29
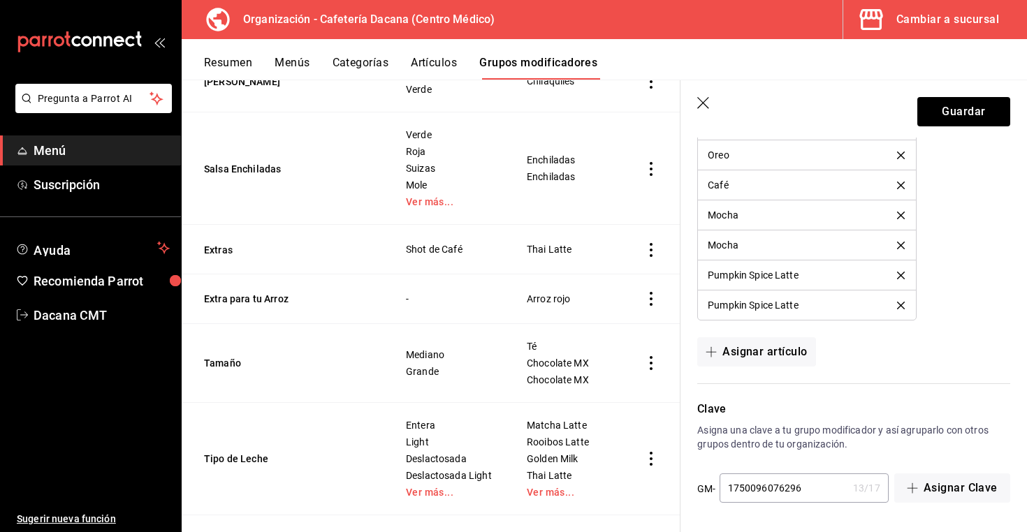
scroll to position [1538, 0]
click at [982, 120] on button "Guardar" at bounding box center [963, 111] width 93 height 29
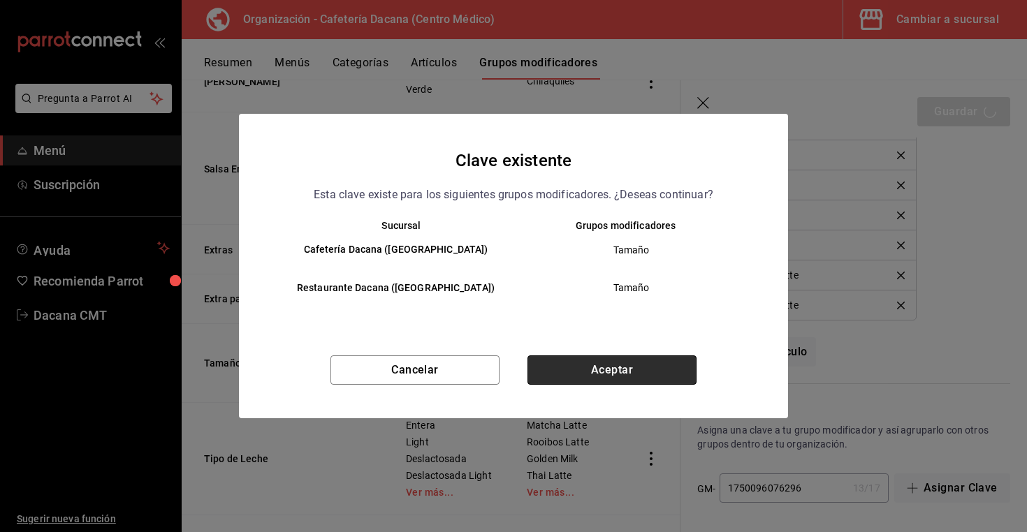
click at [644, 363] on button "Aceptar" at bounding box center [612, 370] width 169 height 29
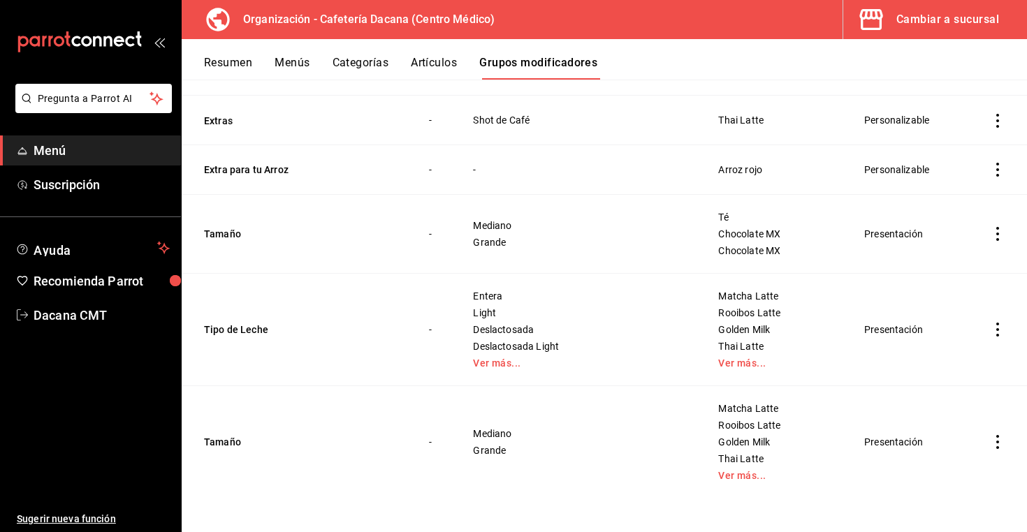
scroll to position [2534, 0]
click at [225, 327] on button "Tipo de Leche" at bounding box center [288, 330] width 168 height 14
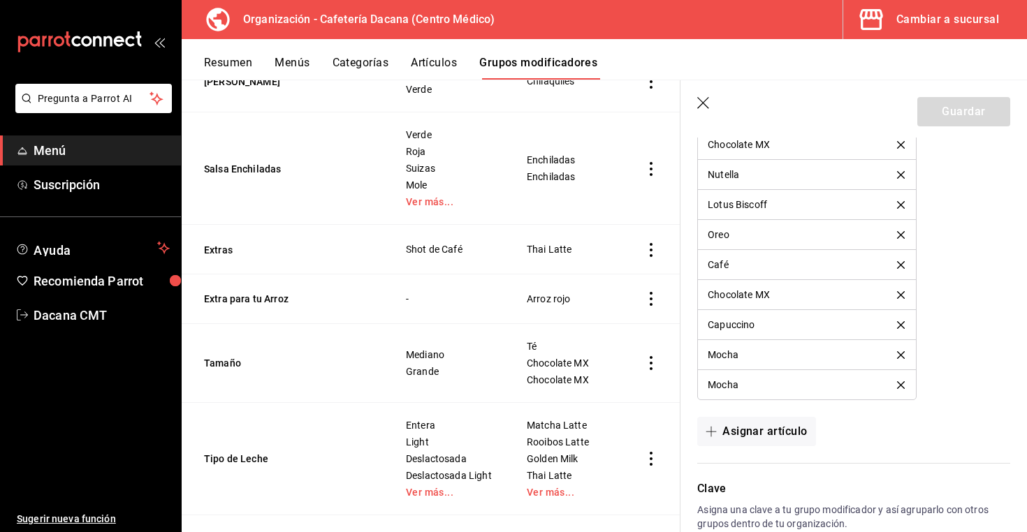
scroll to position [1801, 0]
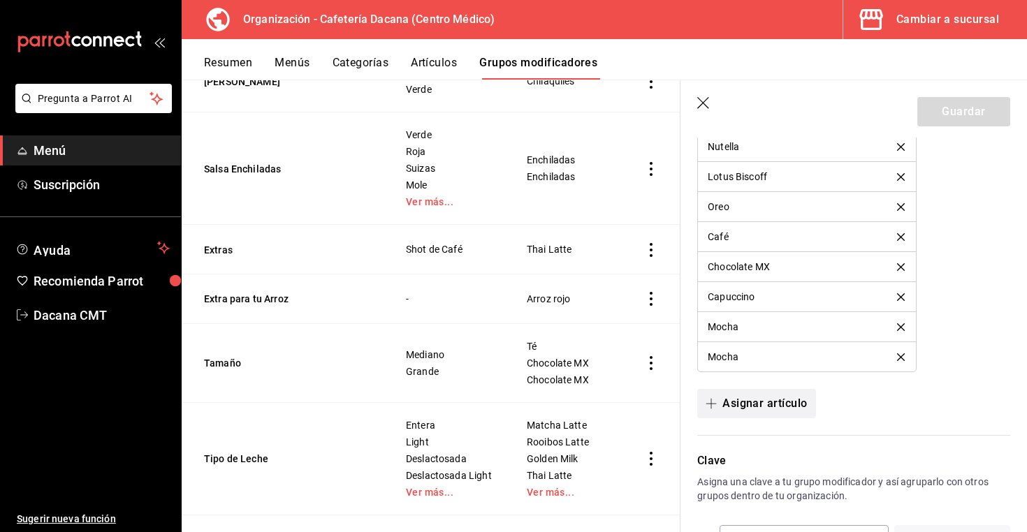
click at [750, 394] on button "Asignar artículo" at bounding box center [756, 403] width 118 height 29
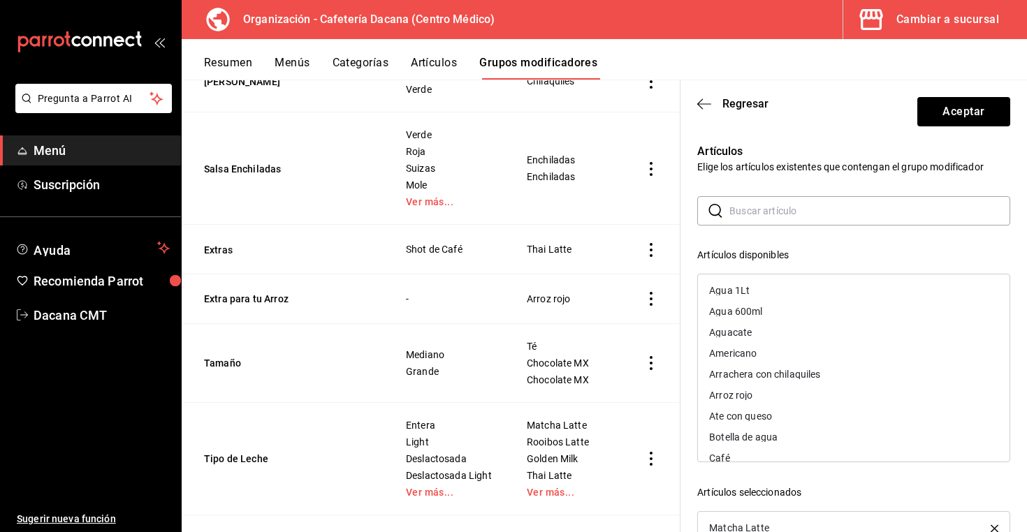
click at [776, 187] on div "Artículos Elige los artículos existentes que contengan el grupo modificador ​ ​…" at bounding box center [846, 410] width 330 height 569
click at [759, 226] on div "​ ​ Artículos disponibles Agua 1Lt Agua 600ml Aguacate Americano Arrachera con …" at bounding box center [853, 445] width 313 height 499
click at [753, 212] on input "text" at bounding box center [869, 211] width 281 height 28
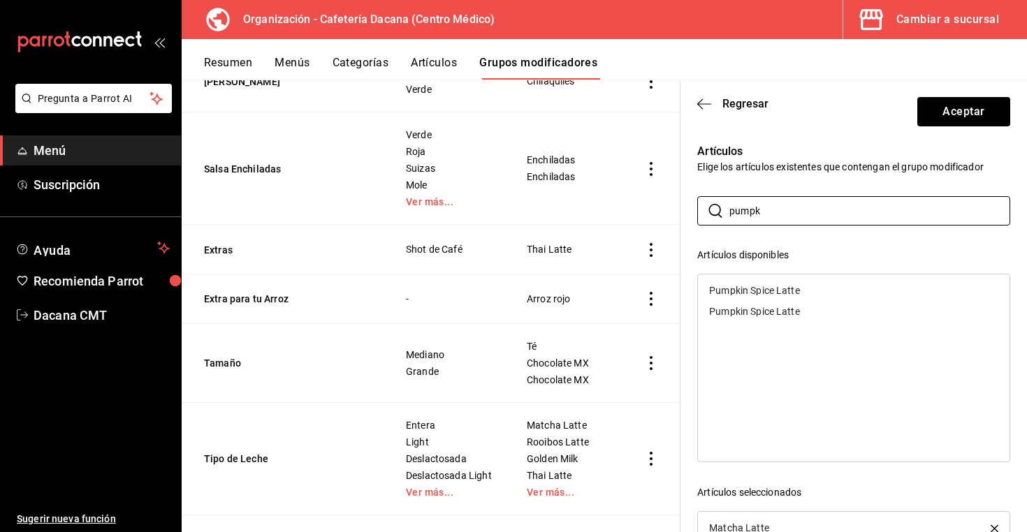
type input "pumpk"
click at [783, 284] on div "Pumpkin Spice Latte" at bounding box center [854, 290] width 312 height 21
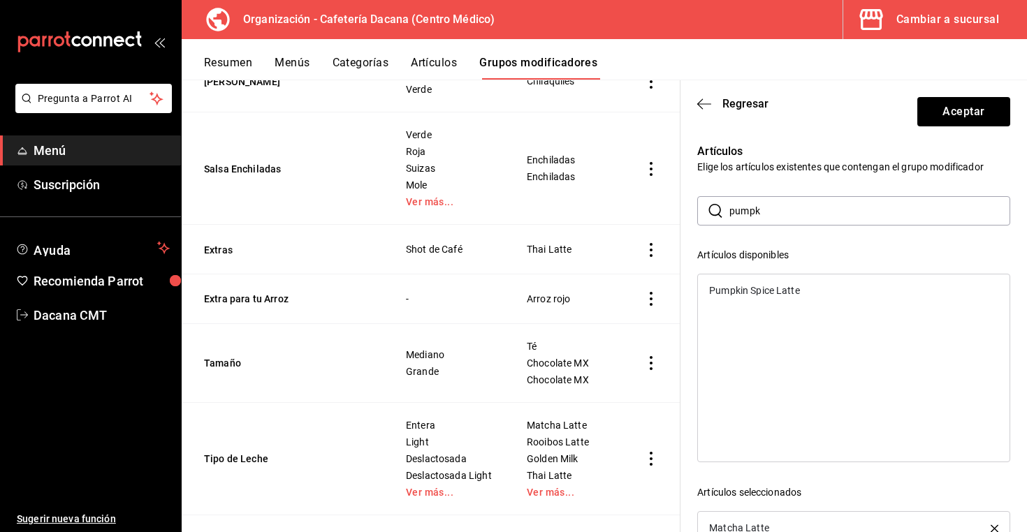
click at [783, 284] on div "Pumpkin Spice Latte" at bounding box center [854, 290] width 312 height 21
click at [946, 105] on button "Aceptar" at bounding box center [963, 111] width 93 height 29
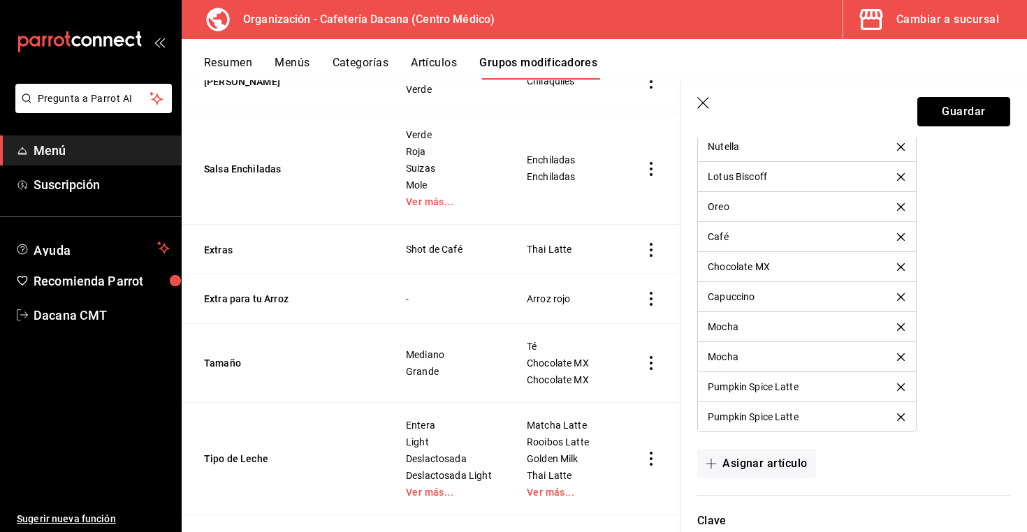
click at [946, 105] on button "Guardar" at bounding box center [963, 111] width 93 height 29
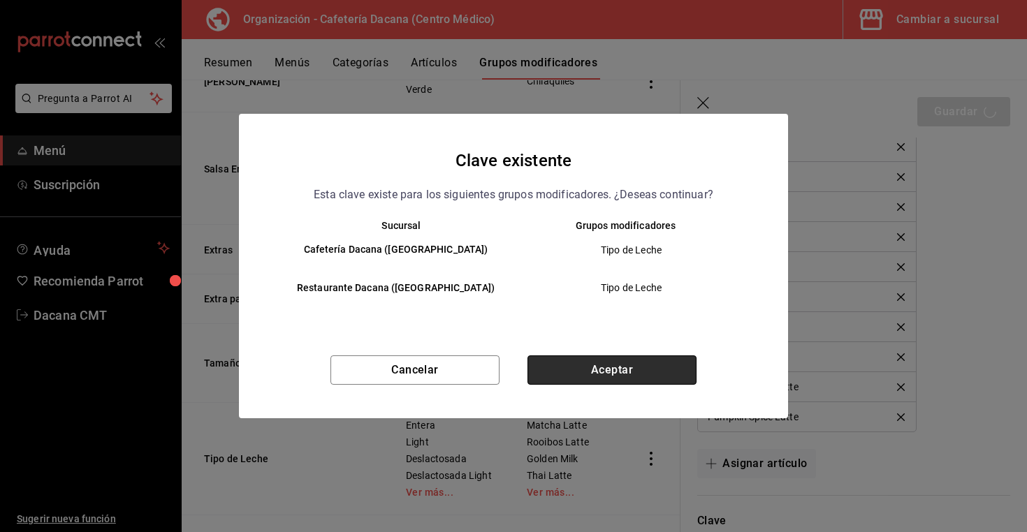
click at [611, 365] on button "Aceptar" at bounding box center [612, 370] width 169 height 29
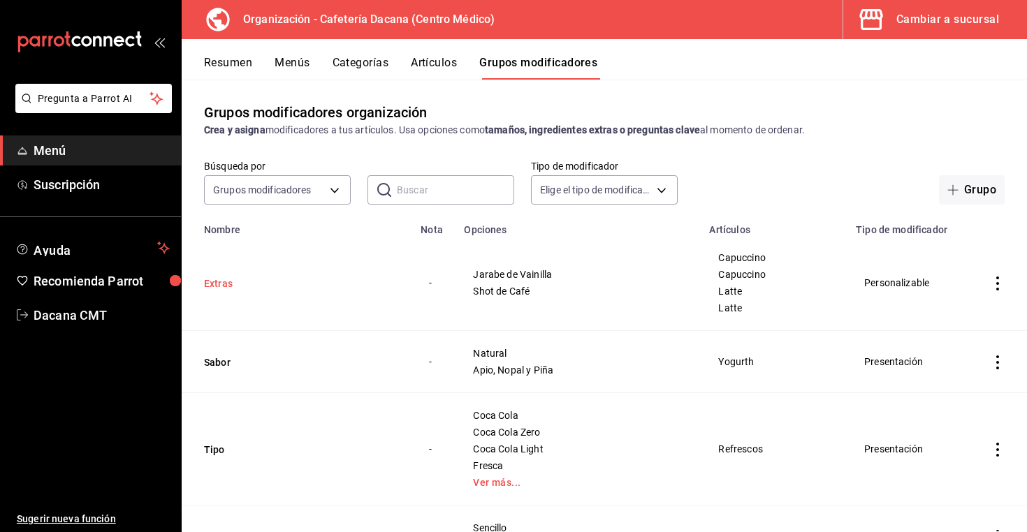
click at [219, 283] on button "Extras" at bounding box center [288, 284] width 168 height 14
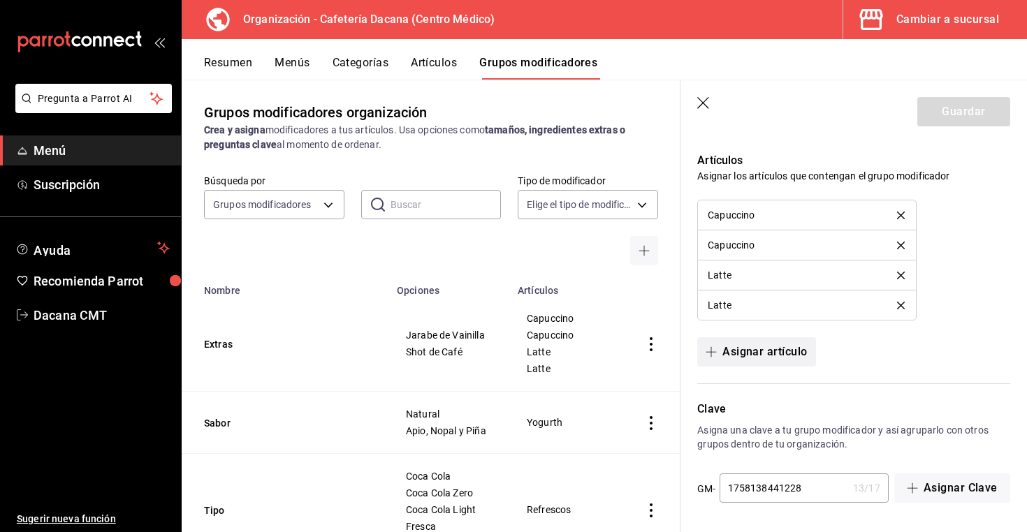
scroll to position [924, 0]
click at [762, 349] on button "Asignar artículo" at bounding box center [756, 351] width 118 height 29
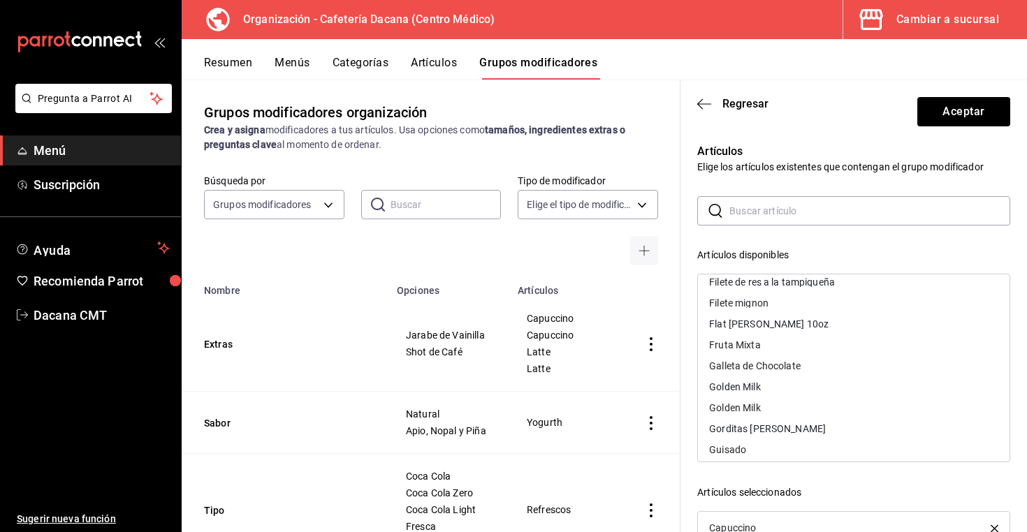
scroll to position [0, 0]
click at [757, 203] on input "text" at bounding box center [869, 211] width 281 height 28
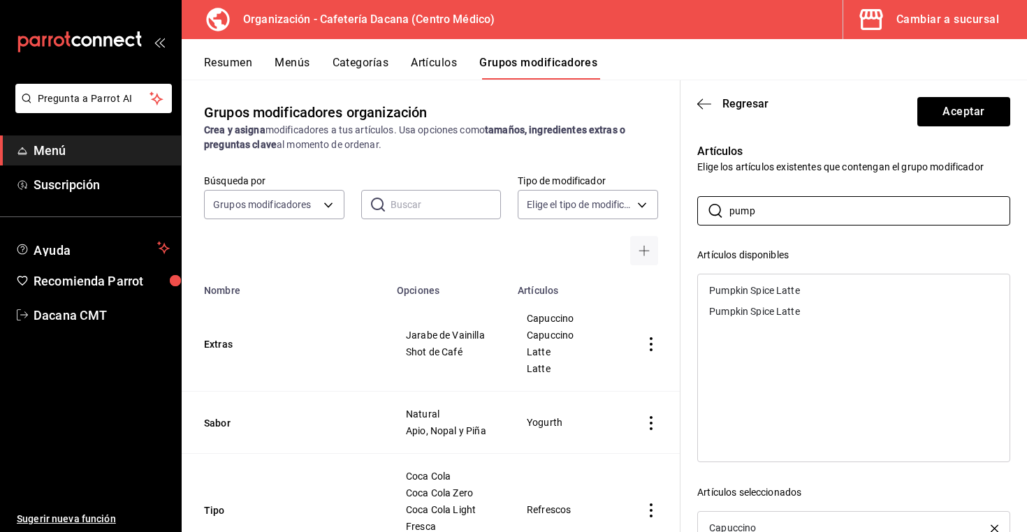
type input "pump"
click at [750, 284] on div "Pumpkin Spice Latte" at bounding box center [854, 290] width 312 height 21
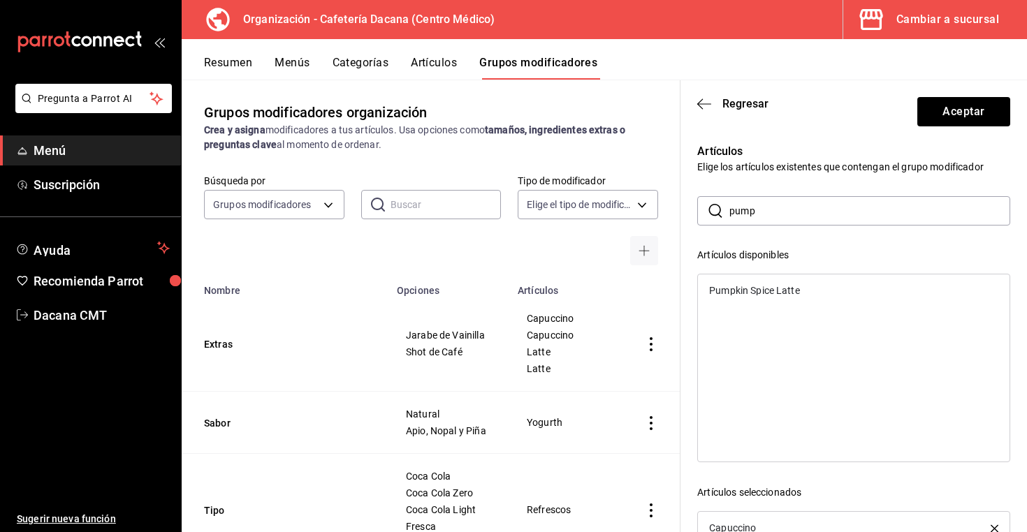
click at [750, 284] on div "Pumpkin Spice Latte" at bounding box center [854, 290] width 312 height 21
click at [970, 118] on button "Aceptar" at bounding box center [963, 111] width 93 height 29
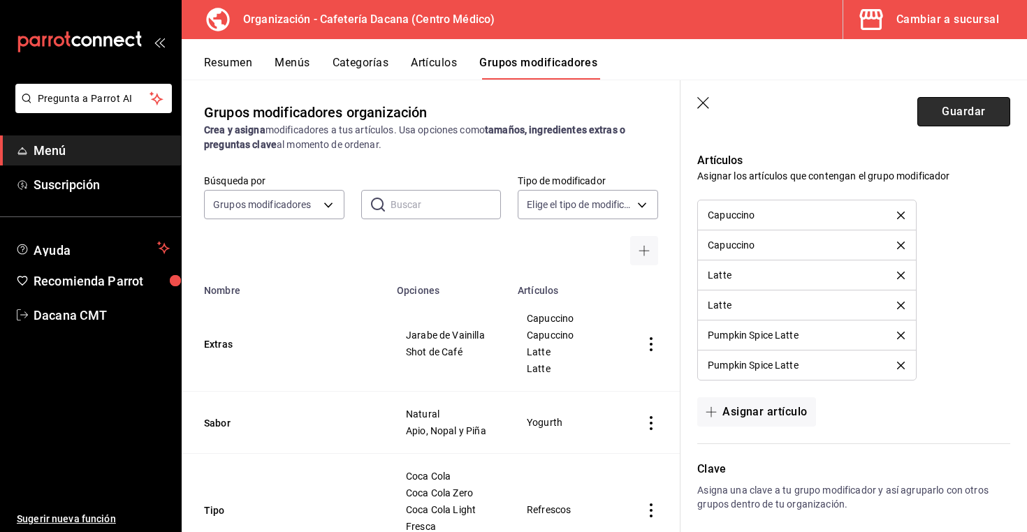
click at [969, 103] on button "Guardar" at bounding box center [963, 111] width 93 height 29
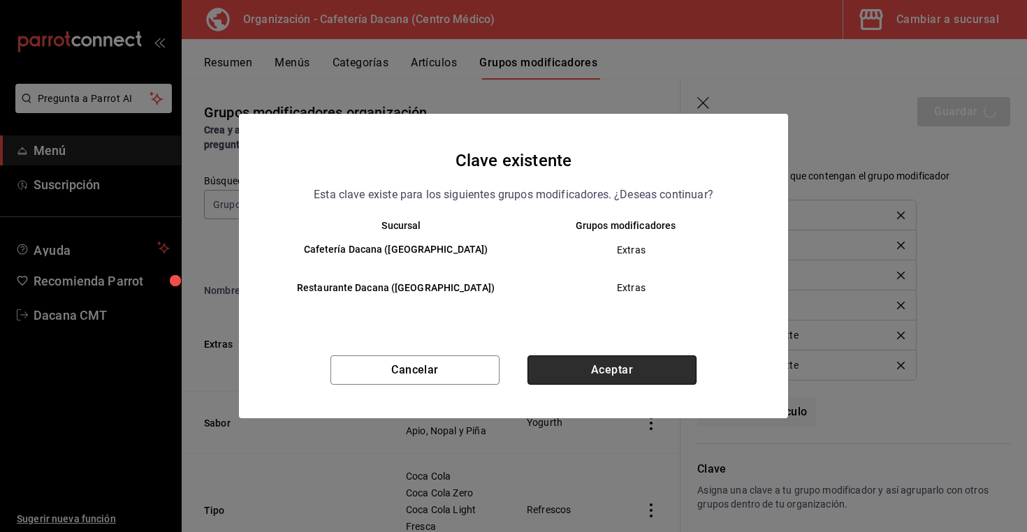
click at [607, 363] on button "Aceptar" at bounding box center [612, 370] width 169 height 29
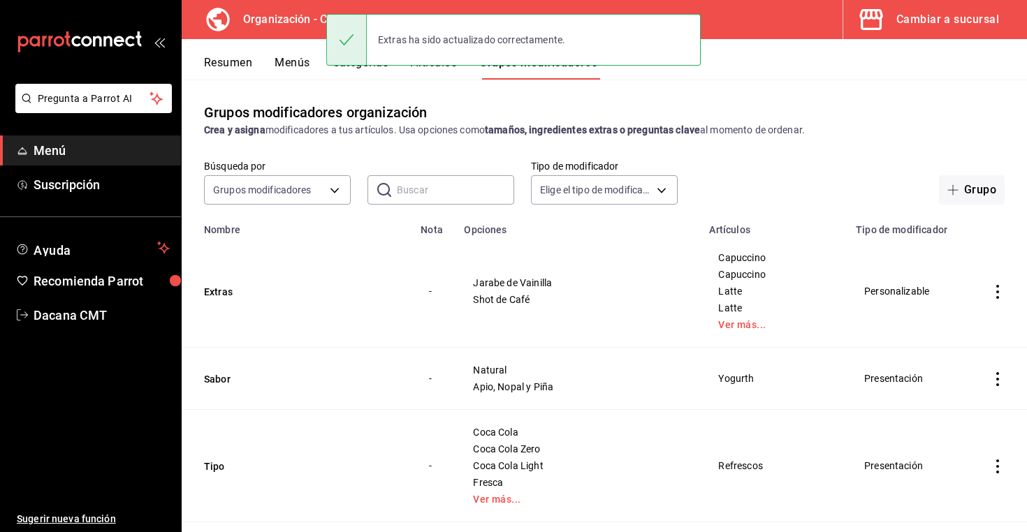
click at [447, 67] on div "Extras ha sido actualizado correctamente." at bounding box center [513, 40] width 375 height 60
click at [446, 69] on div "Extras ha sido actualizado correctamente." at bounding box center [513, 40] width 375 height 60
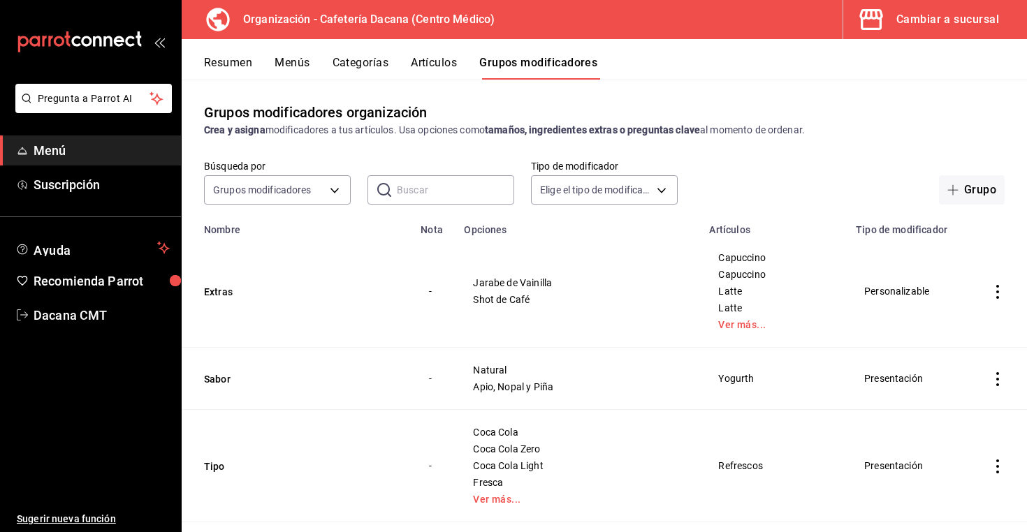
click at [446, 69] on button "Artículos" at bounding box center [434, 68] width 46 height 24
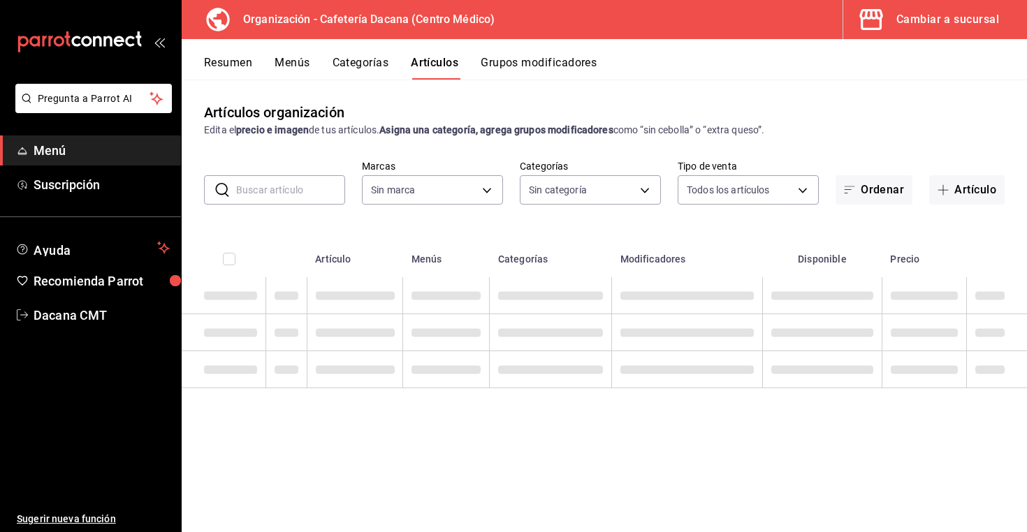
click at [427, 58] on button "Artículos" at bounding box center [435, 68] width 48 height 24
type input "a0320c57-62b3-4618-a301-82d02063390a,09012e2f-11cf-4729-9479-e66a44ac498f"
type input "6325caf4-8768-4d75-b4ac-f83889655f18,0fc848e1-ca8e-4cfc-a265-5a3d953b674c,42b45…"
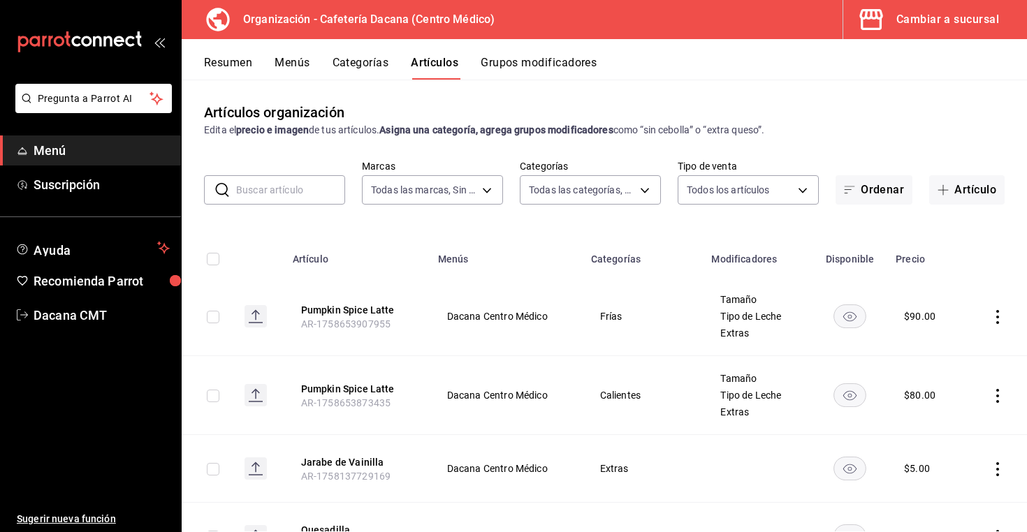
click at [307, 69] on button "Menús" at bounding box center [292, 68] width 35 height 24
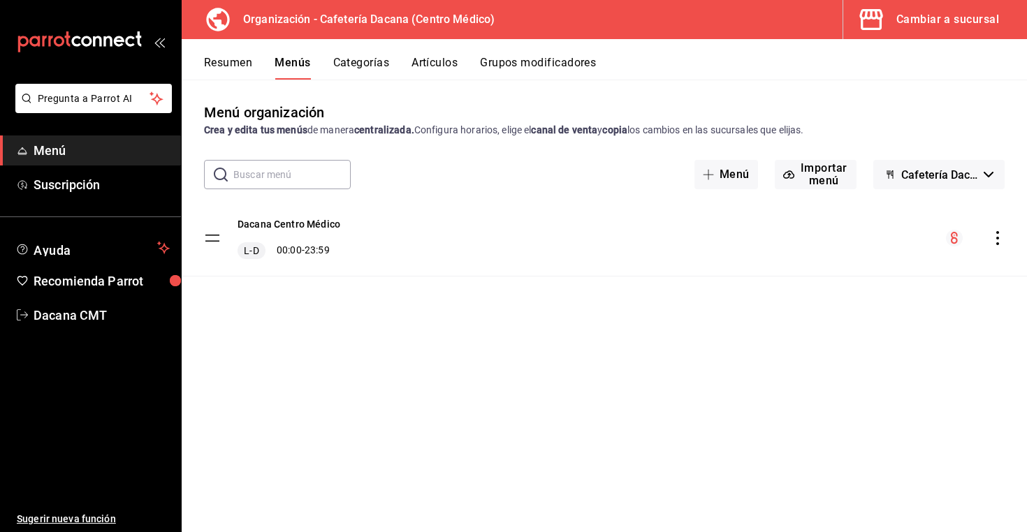
click at [990, 238] on div "menu-maker-table" at bounding box center [975, 238] width 59 height 17
click at [999, 238] on icon "actions" at bounding box center [998, 238] width 14 height 14
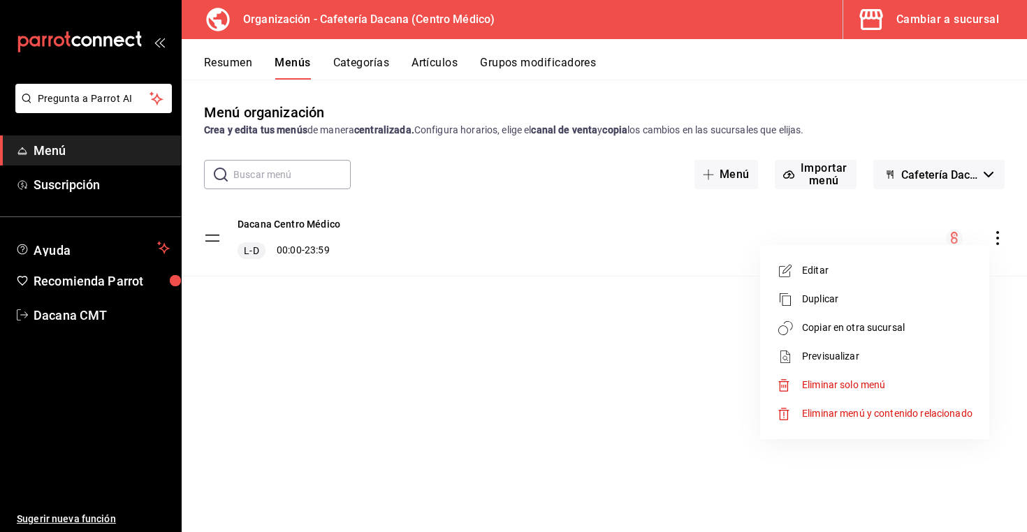
click at [903, 325] on span "Copiar en otra sucursal" at bounding box center [887, 328] width 170 height 15
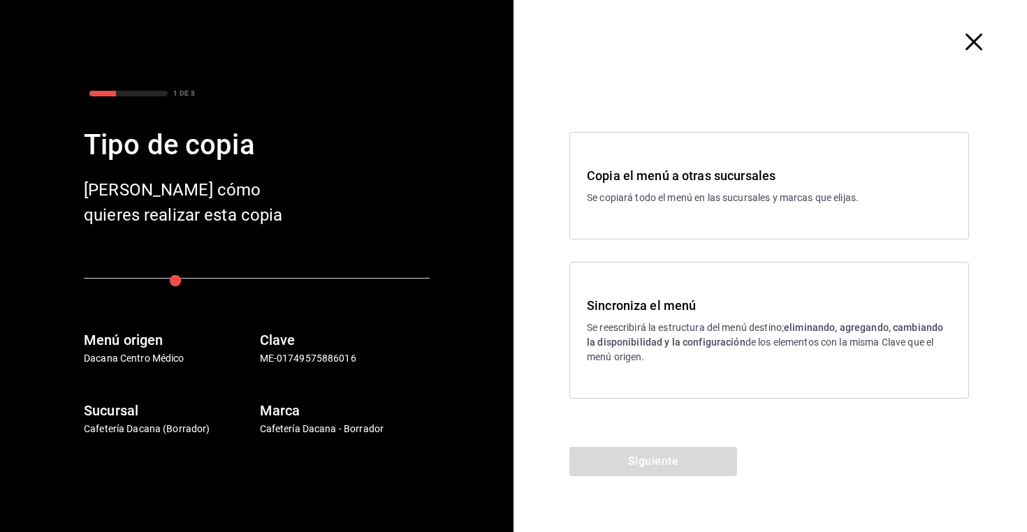
click at [672, 317] on div "Sincroniza el menú Se reescribirá la estructura del menú destino; eliminando, a…" at bounding box center [769, 330] width 365 height 68
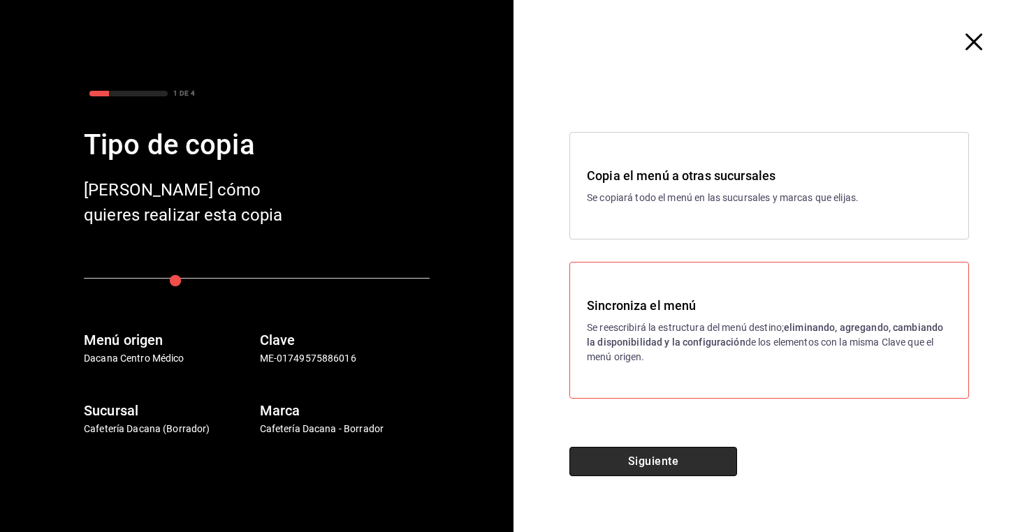
click at [676, 461] on button "Siguiente" at bounding box center [653, 461] width 168 height 29
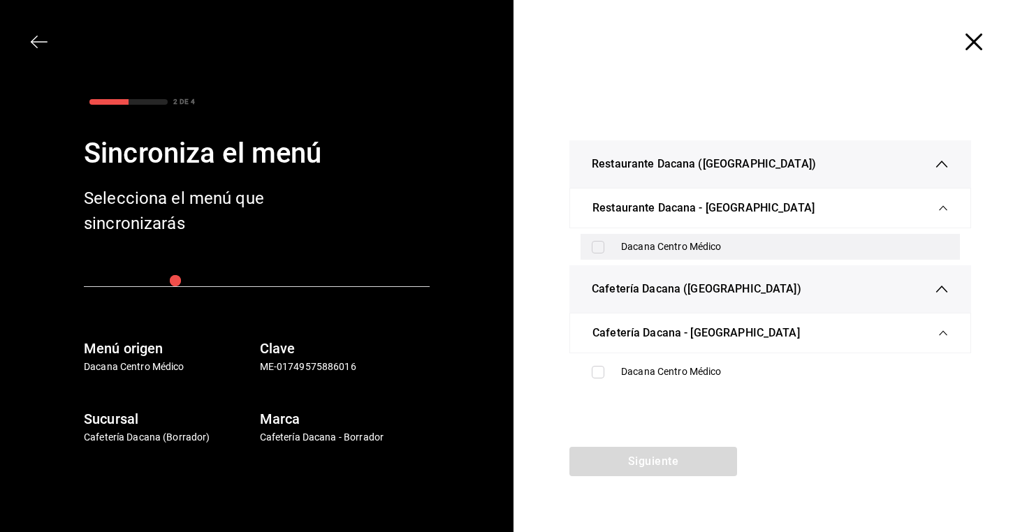
click at [667, 243] on div "Dacana Centro Médico" at bounding box center [785, 247] width 328 height 15
checkbox input "true"
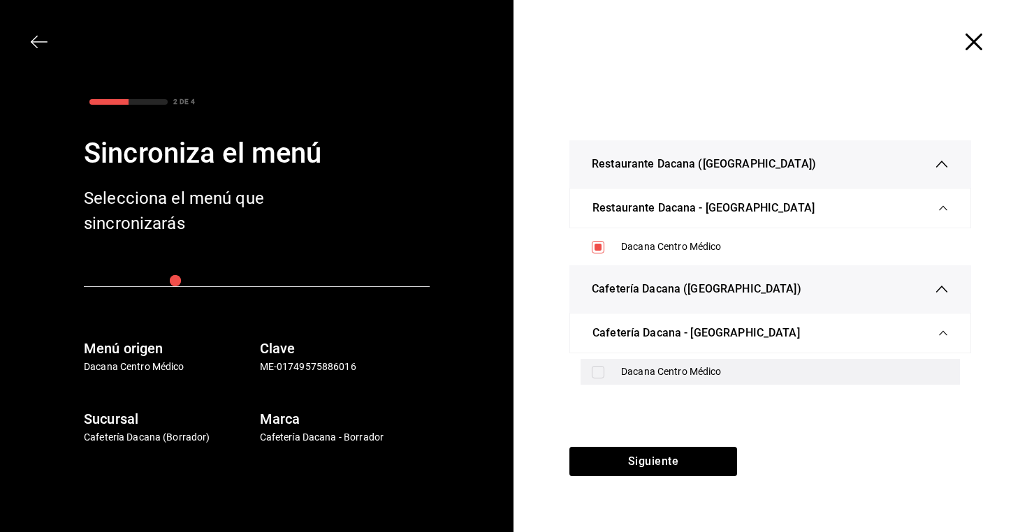
click at [655, 363] on div "Dacana Centro Médico" at bounding box center [770, 372] width 379 height 26
checkbox input "true"
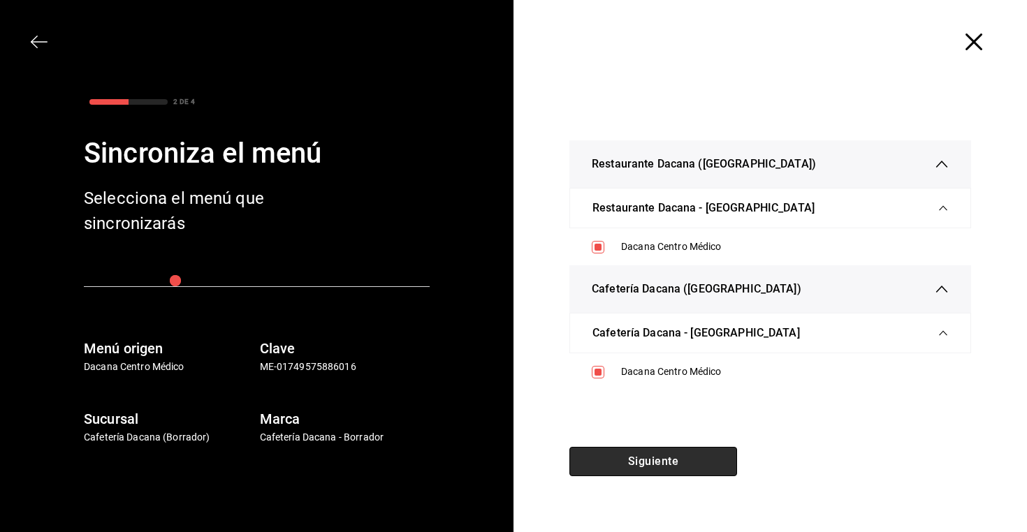
click at [647, 449] on button "Siguiente" at bounding box center [653, 461] width 168 height 29
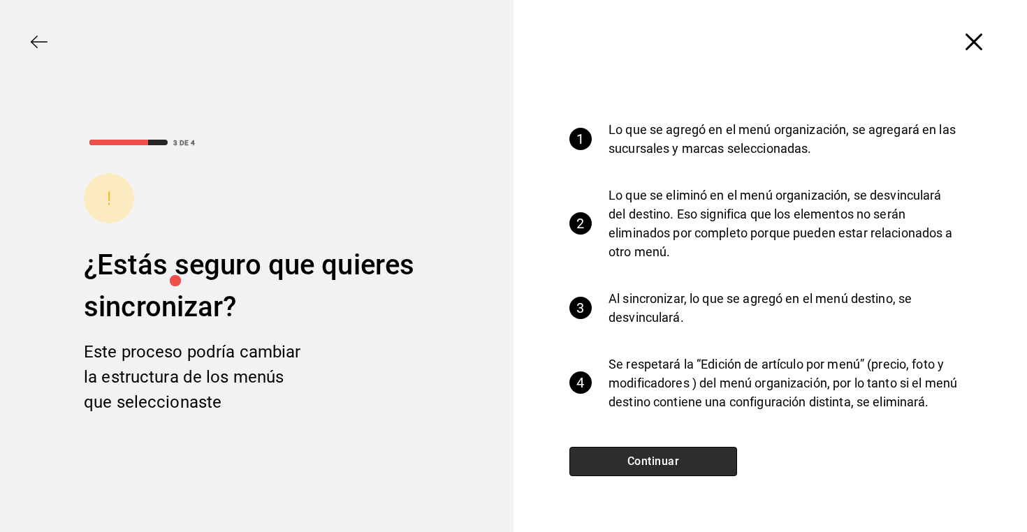
click at [647, 449] on button "Continuar" at bounding box center [653, 461] width 168 height 29
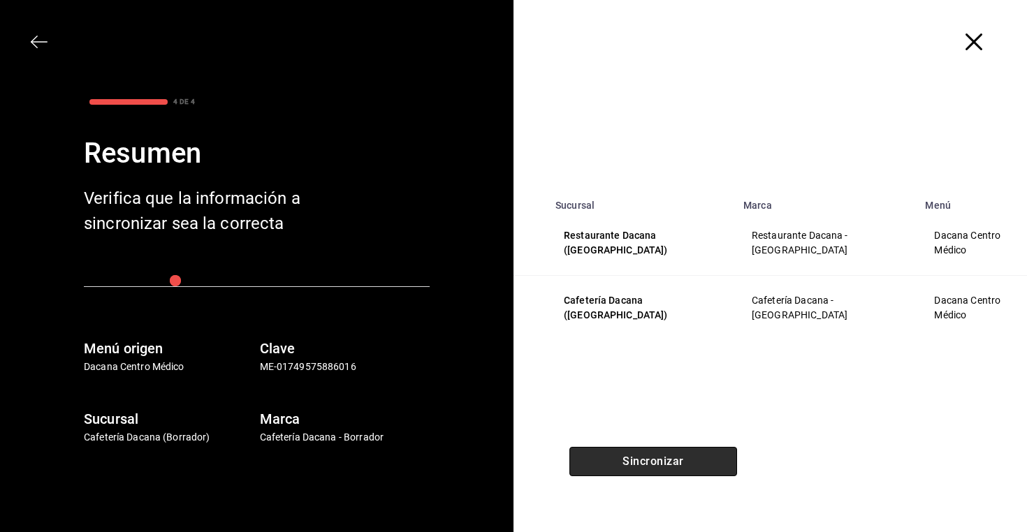
click at [647, 449] on button "Sincronizar" at bounding box center [653, 461] width 168 height 29
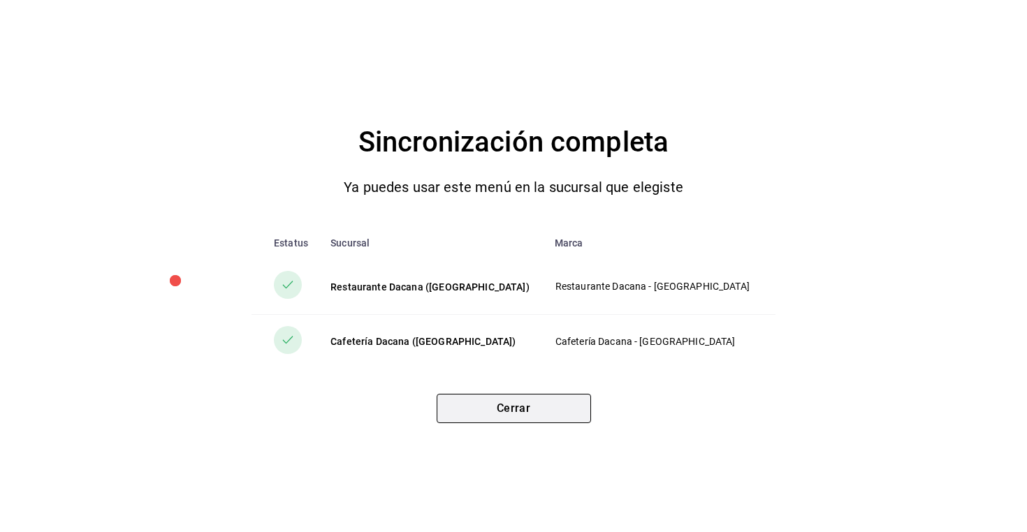
click at [557, 411] on button "Cerrar" at bounding box center [514, 408] width 154 height 29
